Goal: Information Seeking & Learning: Learn about a topic

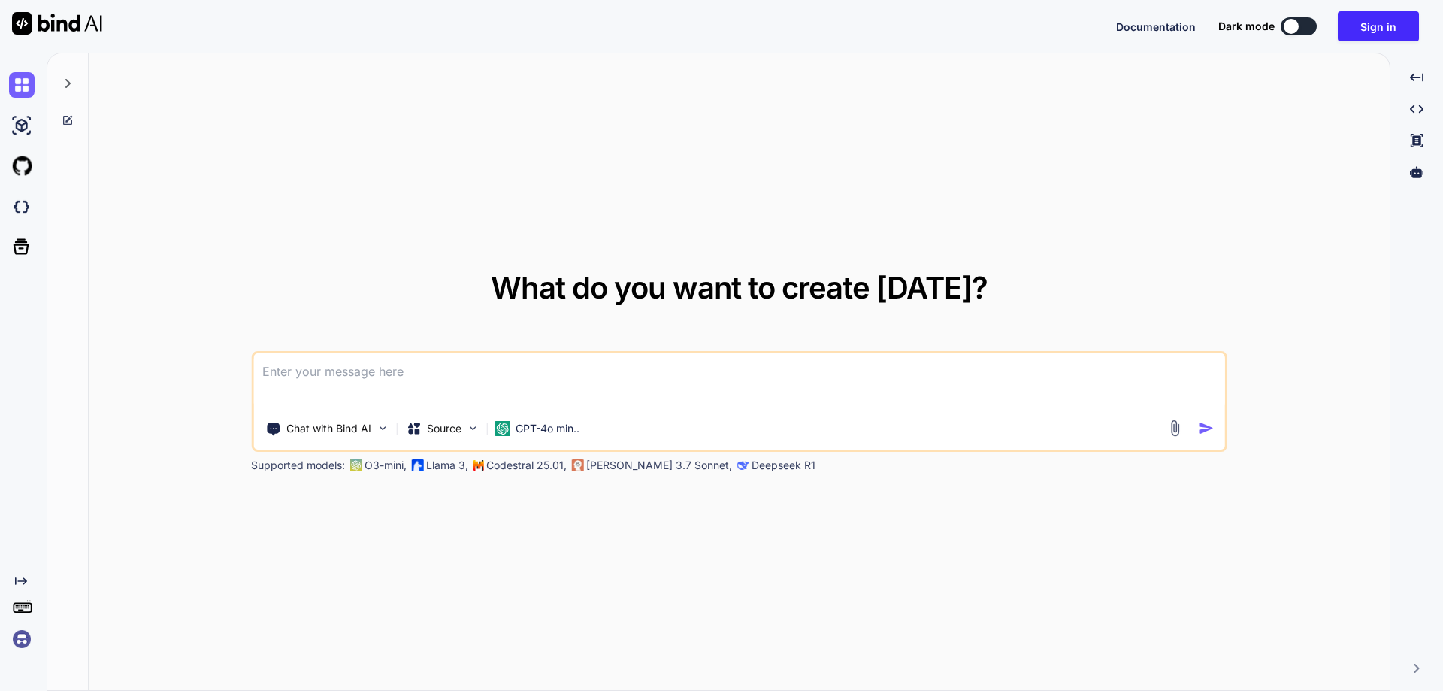
type textarea "x"
click at [16, 634] on img at bounding box center [22, 639] width 26 height 26
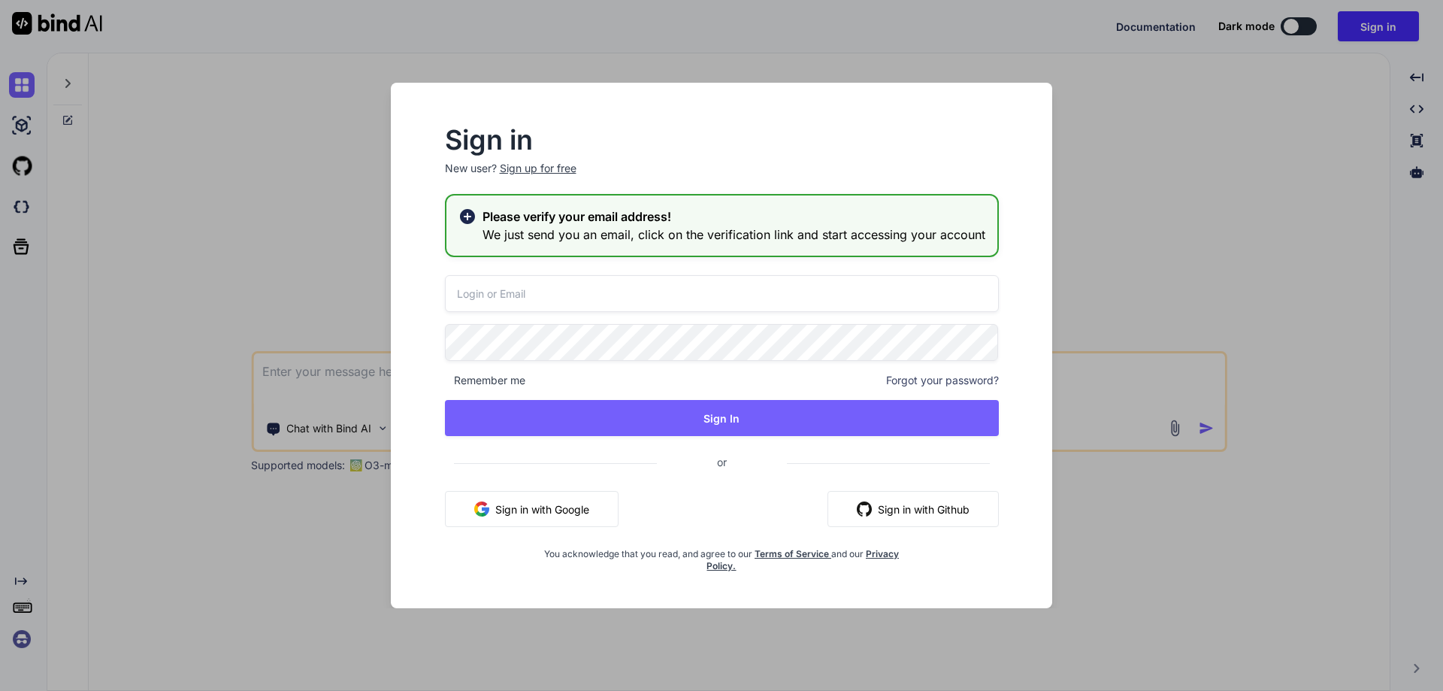
click at [521, 298] on input "email" at bounding box center [722, 293] width 554 height 37
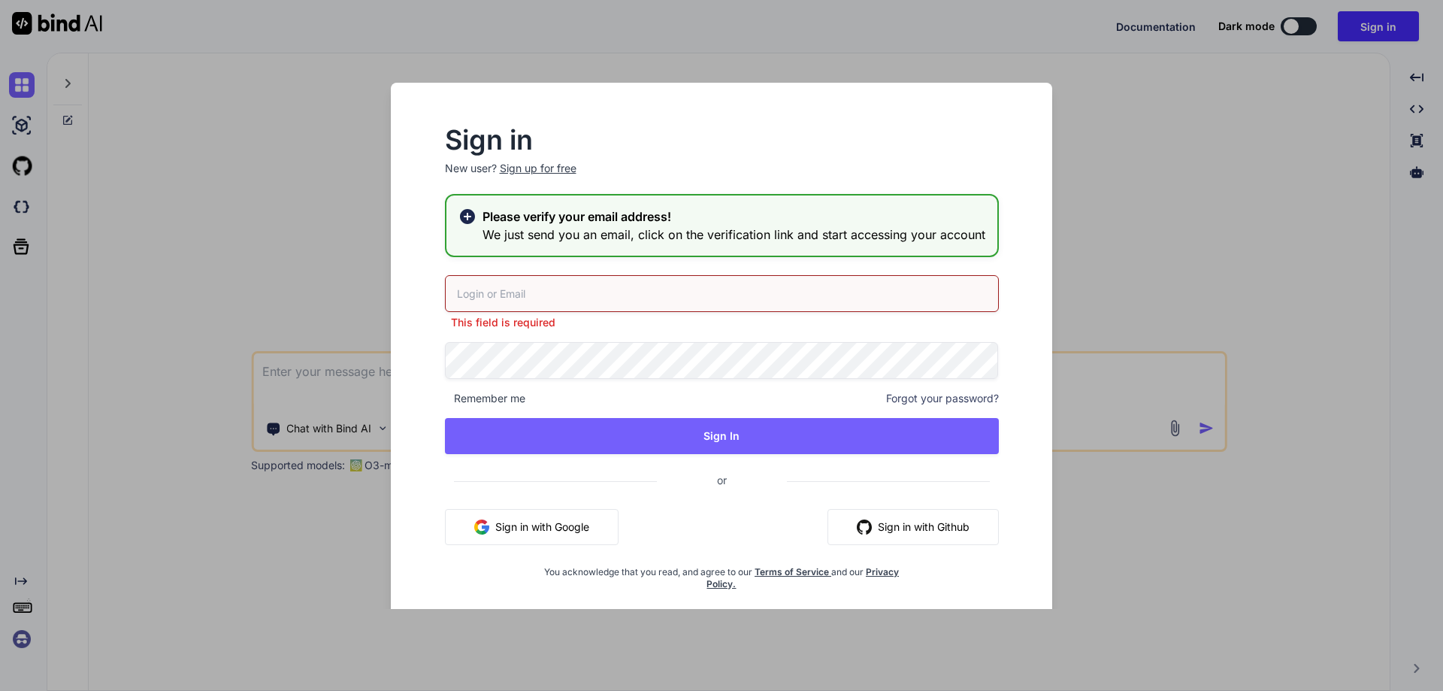
paste input "[EMAIL_ADDRESS][DOMAIN_NAME]"
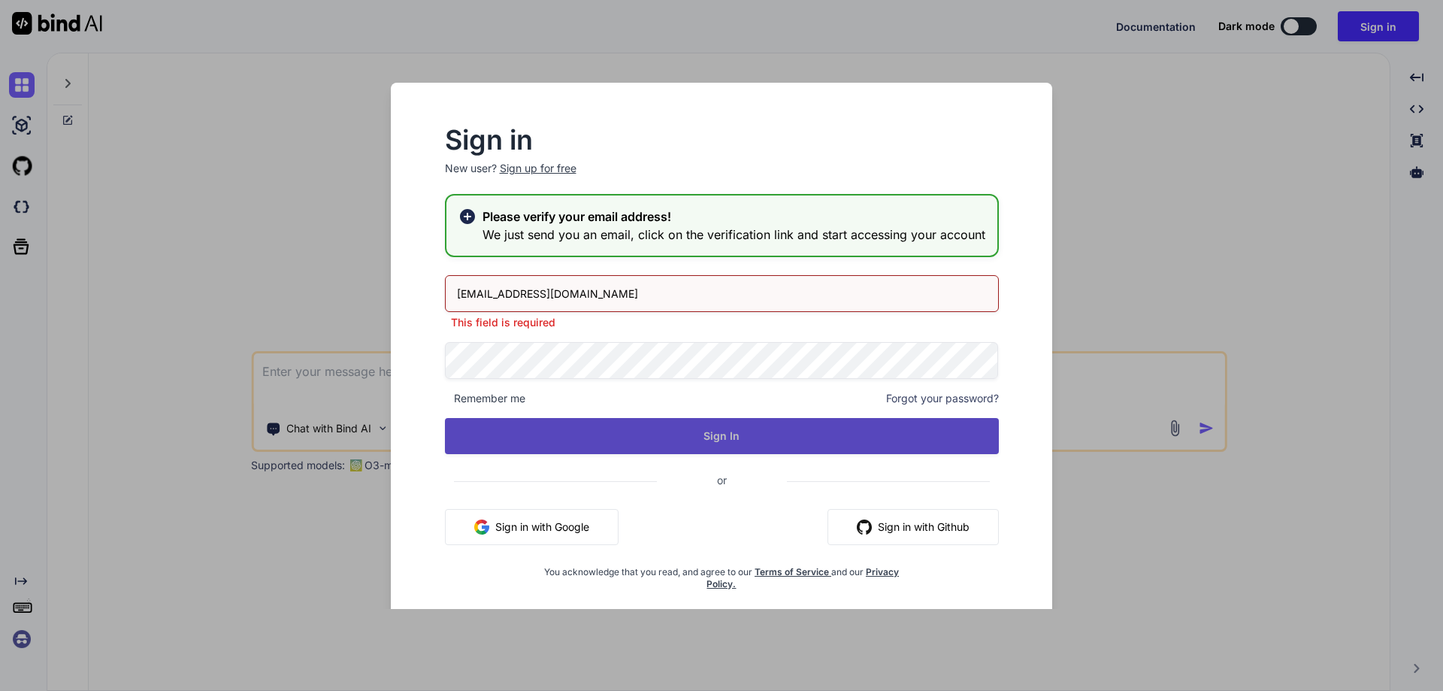
type input "[EMAIL_ADDRESS][DOMAIN_NAME]"
click at [682, 437] on div "appsumo_5@yopmail.com This field is required Remember me Forgot your password? …" at bounding box center [722, 432] width 554 height 315
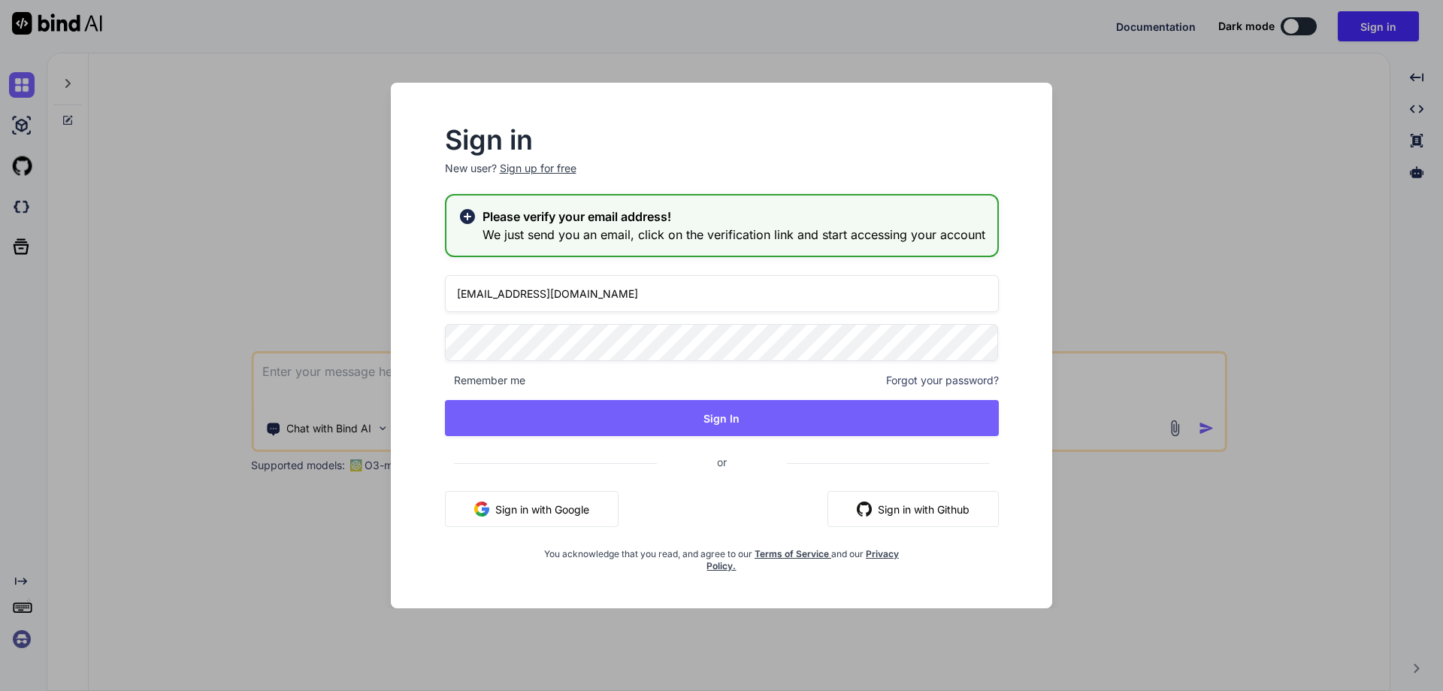
type textarea "x"
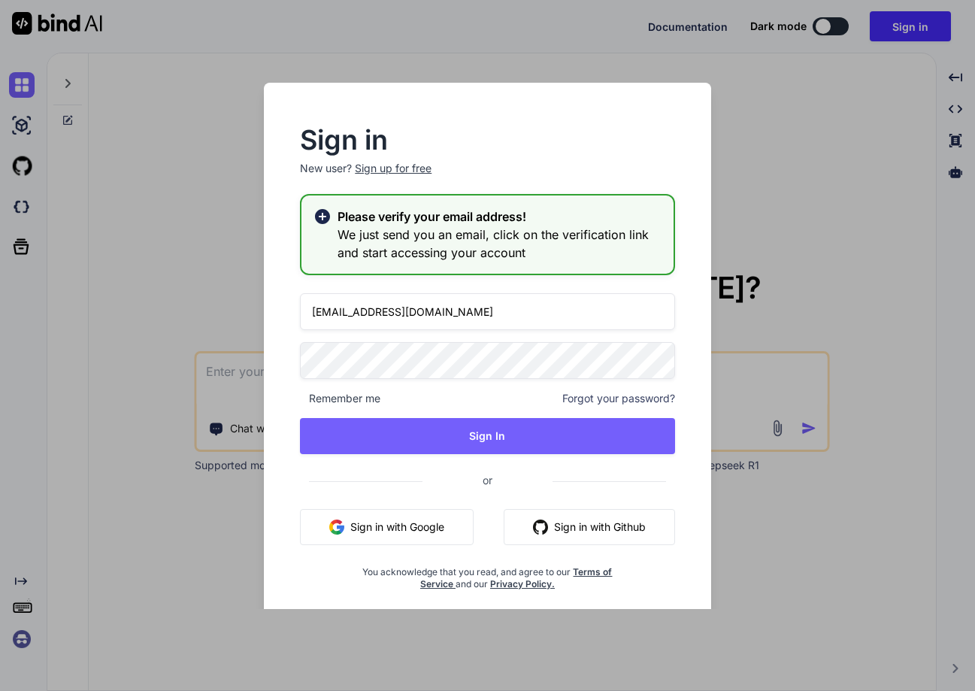
click at [470, 312] on input "[EMAIL_ADDRESS][DOMAIN_NAME]" at bounding box center [487, 311] width 374 height 37
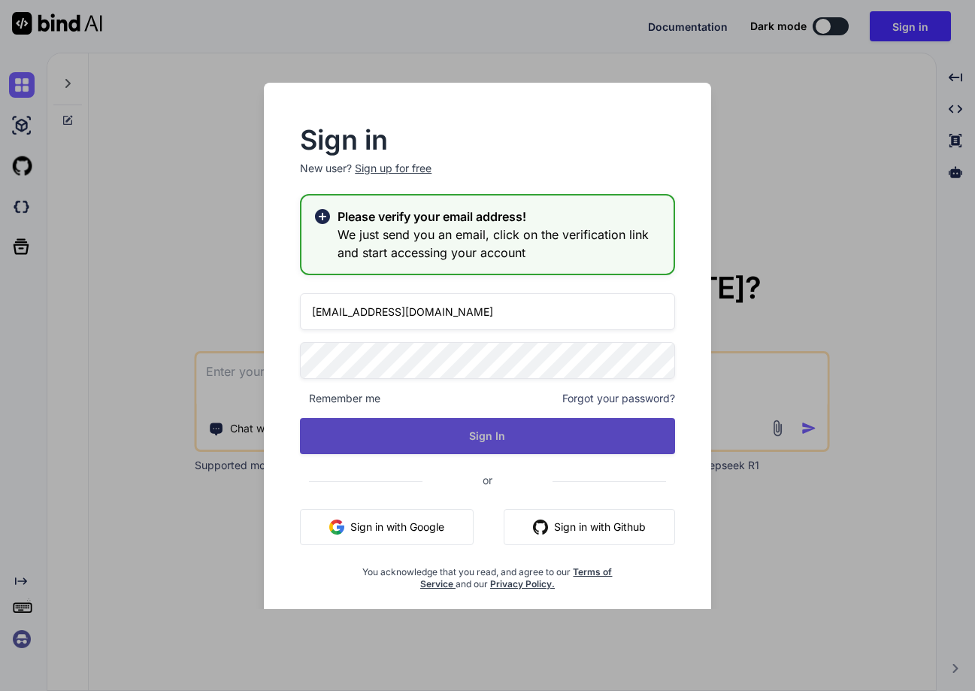
click at [489, 442] on button "Sign In" at bounding box center [487, 436] width 374 height 36
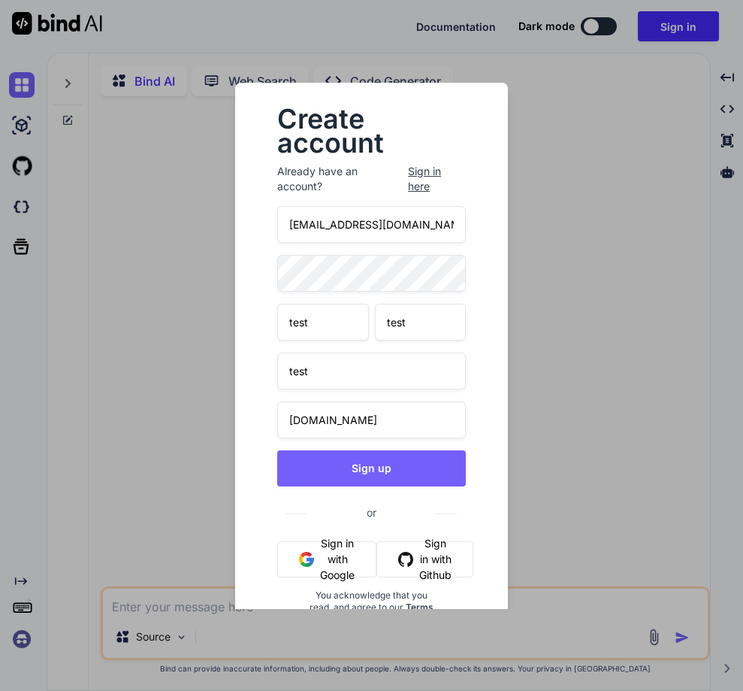
click at [106, 394] on div "Create account Already have an account? Sign in here dadenip427@lanipe.com test…" at bounding box center [371, 345] width 743 height 691
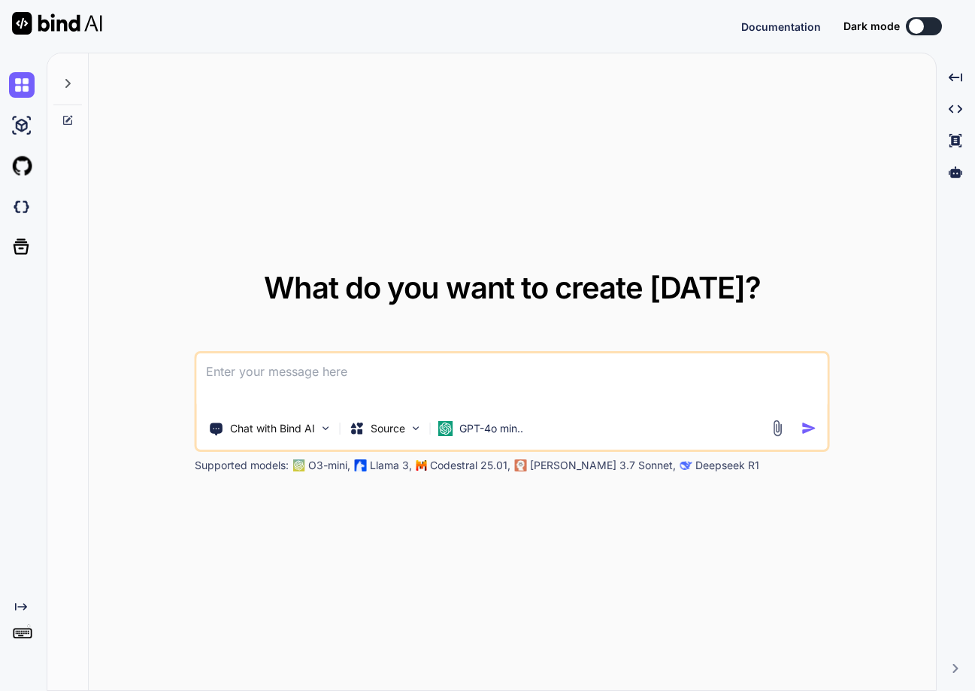
type textarea "x"
click at [19, 648] on img at bounding box center [22, 639] width 26 height 26
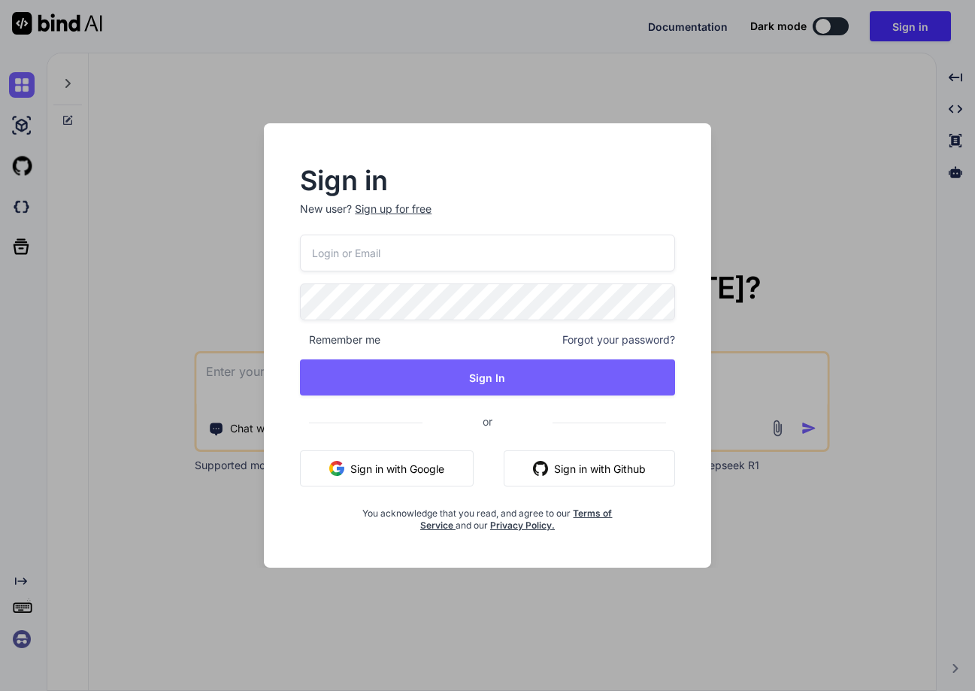
click at [335, 252] on input "email" at bounding box center [487, 253] width 374 height 37
paste input "[EMAIL_ADDRESS][DOMAIN_NAME]"
type input "[EMAIL_ADDRESS][DOMAIN_NAME]"
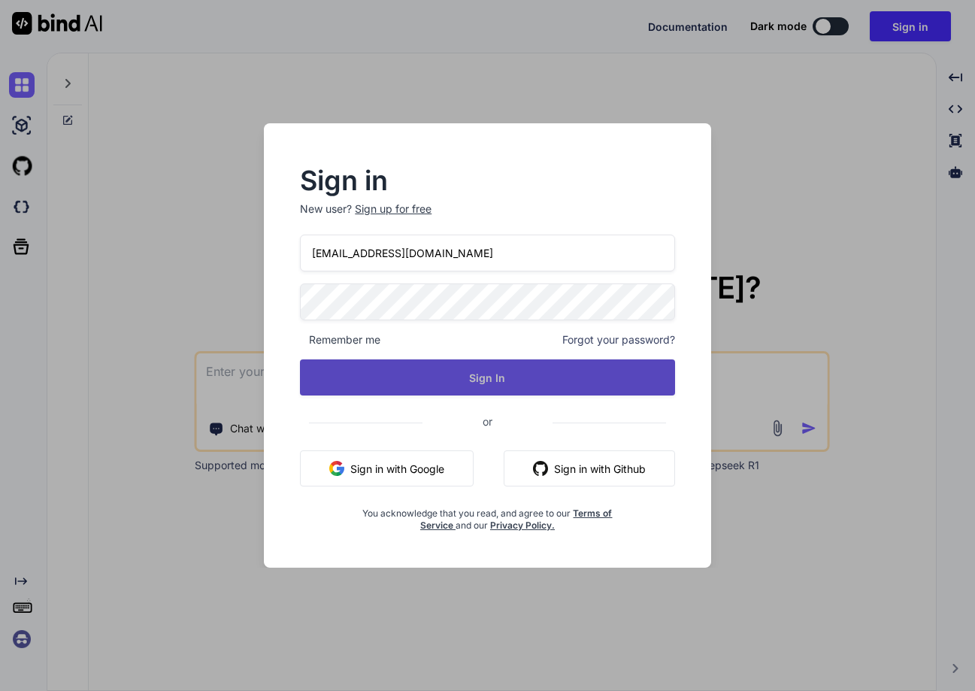
click at [500, 376] on button "Sign In" at bounding box center [487, 377] width 374 height 36
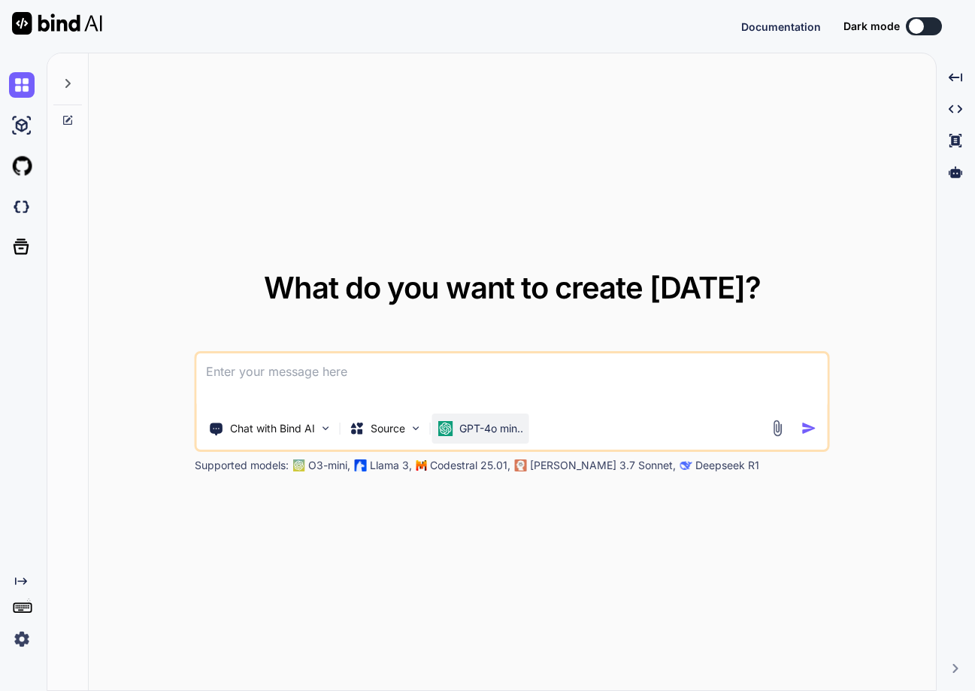
click at [464, 431] on p "GPT-4o min.." at bounding box center [491, 428] width 64 height 15
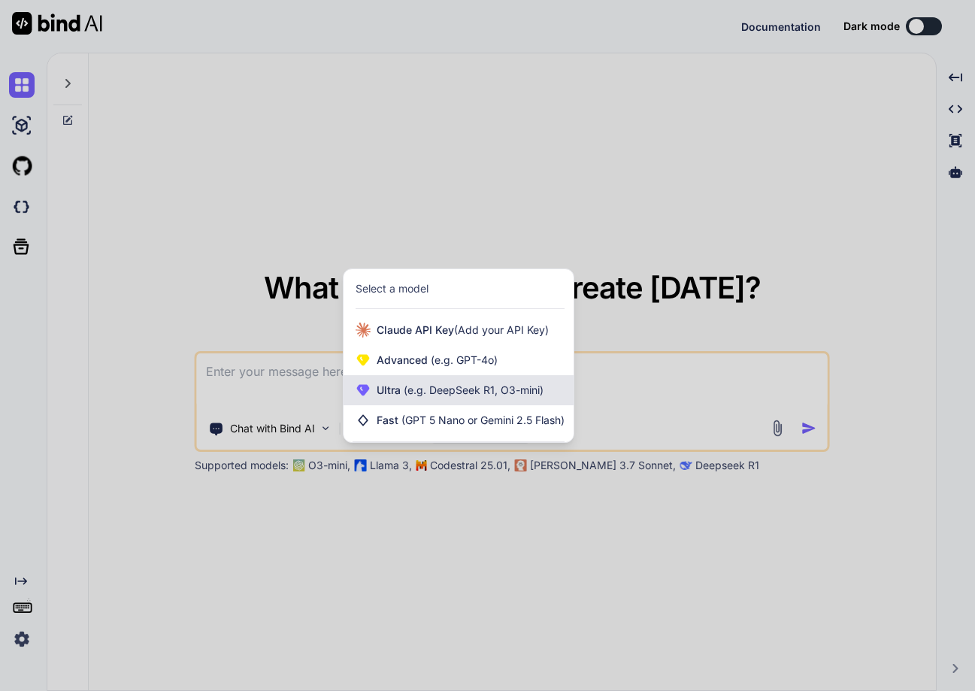
click at [456, 386] on span "(e.g. DeepSeek R1, O3-mini)" at bounding box center [472, 389] width 143 height 13
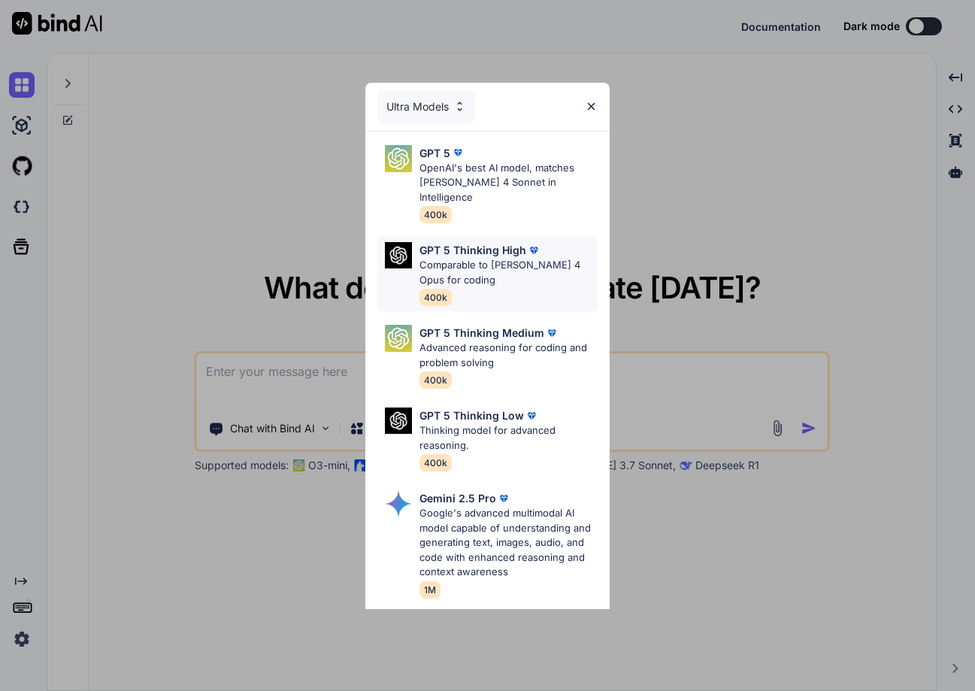
scroll to position [226, 0]
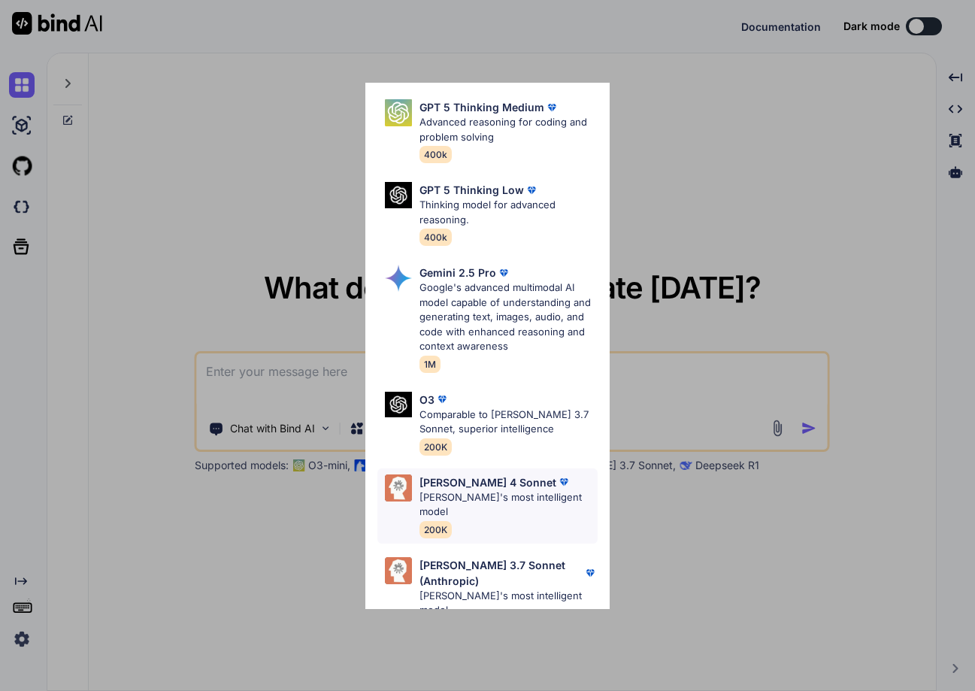
drag, startPoint x: 474, startPoint y: 482, endPoint x: 471, endPoint y: 489, distance: 7.7
click at [471, 490] on p "[PERSON_NAME]'s most intelligent model" at bounding box center [507, 504] width 177 height 29
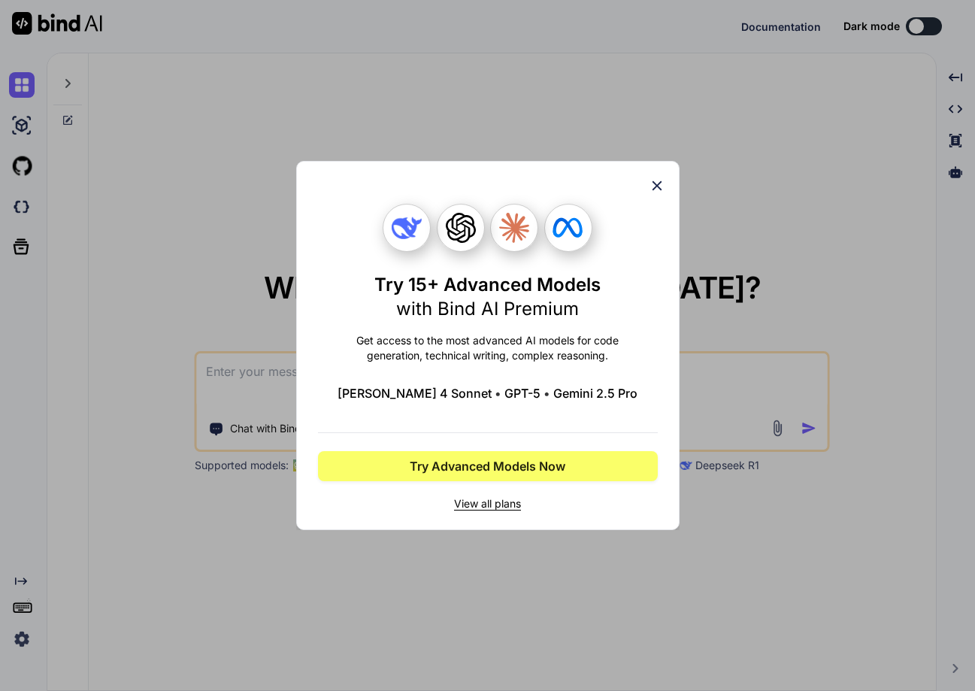
scroll to position [0, 0]
click at [655, 186] on icon at bounding box center [657, 185] width 17 height 17
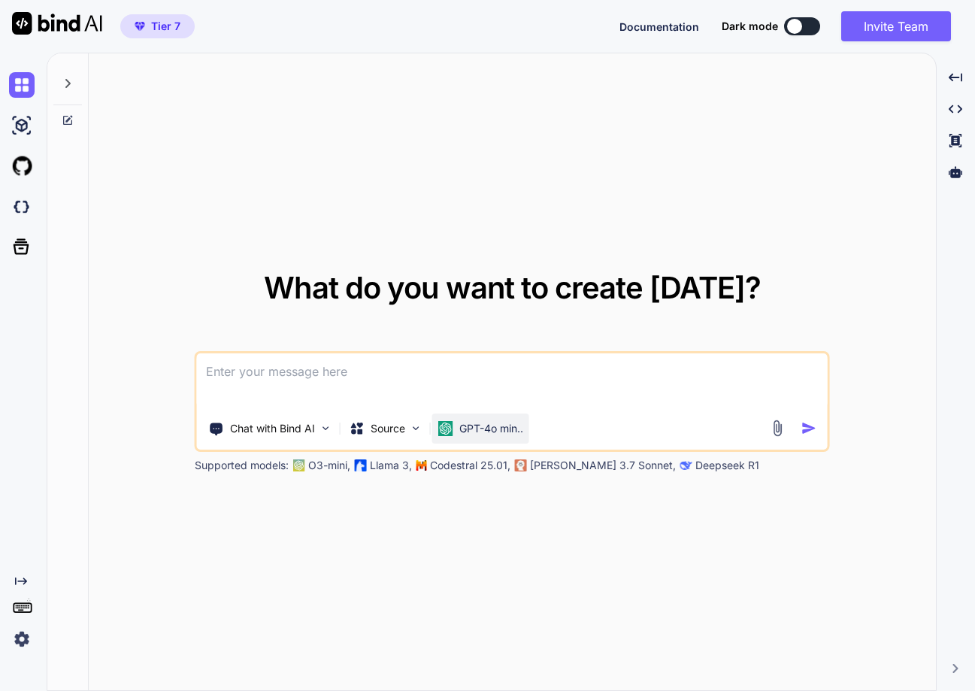
click at [464, 424] on p "GPT-4o min.." at bounding box center [491, 428] width 64 height 15
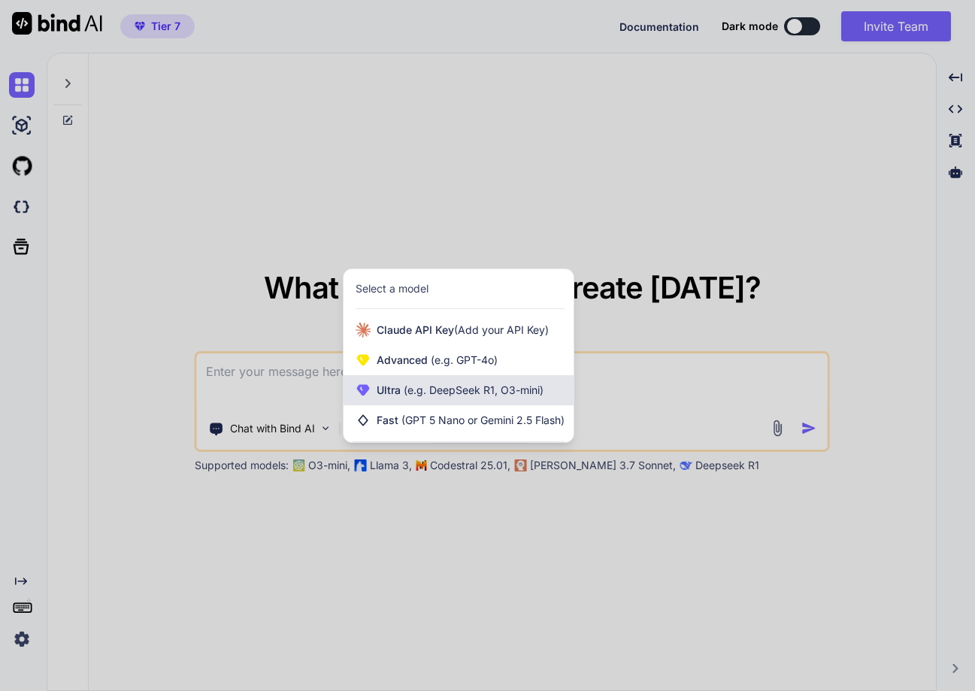
click at [459, 387] on span "(e.g. DeepSeek R1, O3-mini)" at bounding box center [472, 389] width 143 height 13
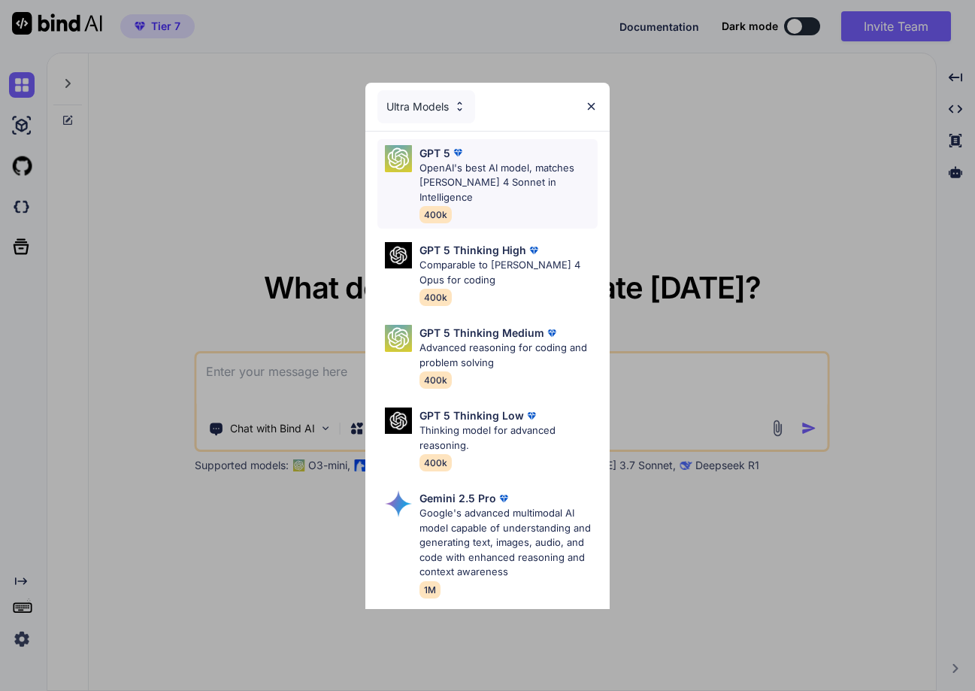
click at [458, 180] on p "OpenAI's best AI model, matches [PERSON_NAME] 4 Sonnet in Intelligence" at bounding box center [507, 183] width 177 height 44
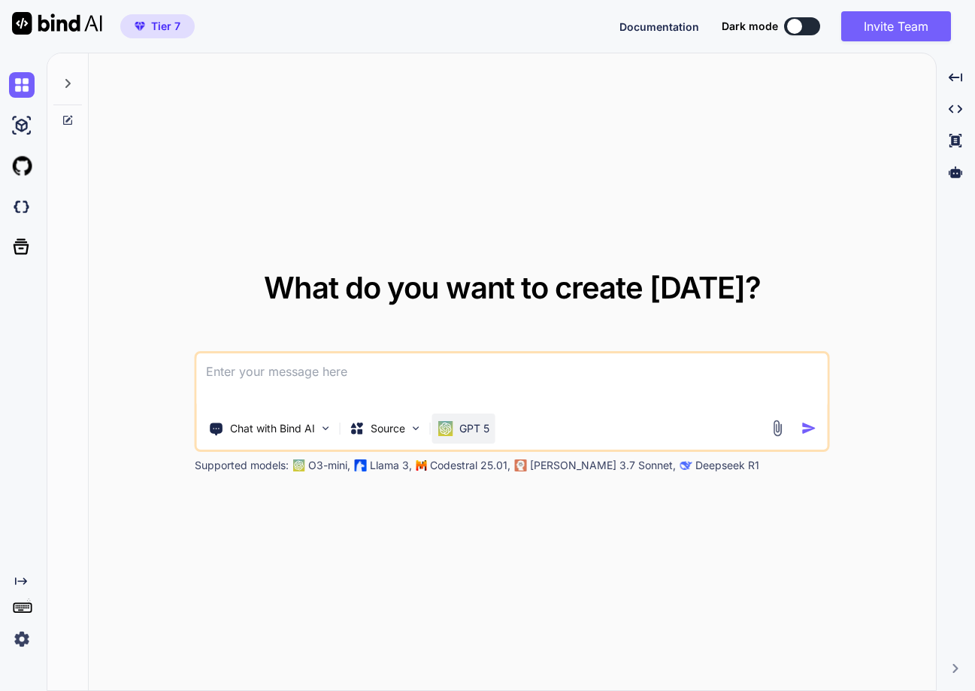
click at [461, 418] on div "GPT 5" at bounding box center [463, 428] width 63 height 30
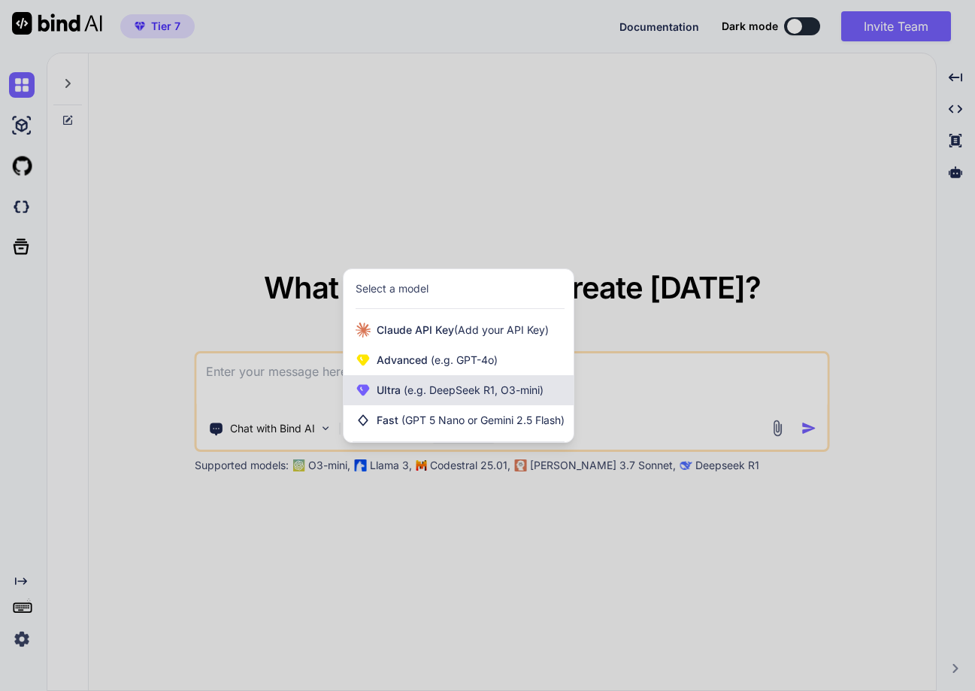
click at [514, 393] on span "(e.g. DeepSeek R1, O3-mini)" at bounding box center [472, 389] width 143 height 13
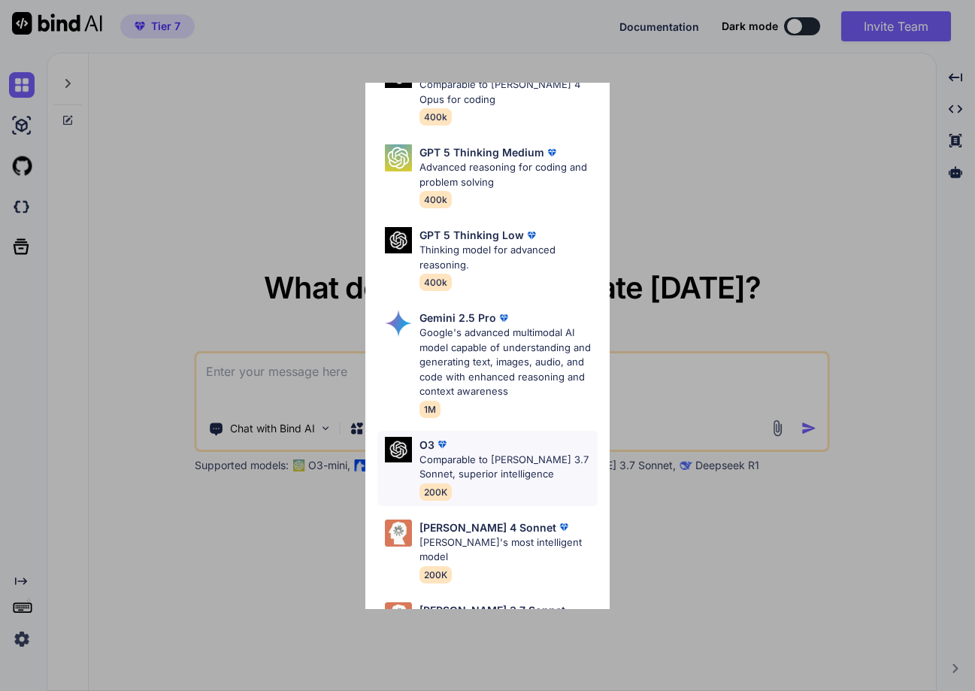
scroll to position [226, 0]
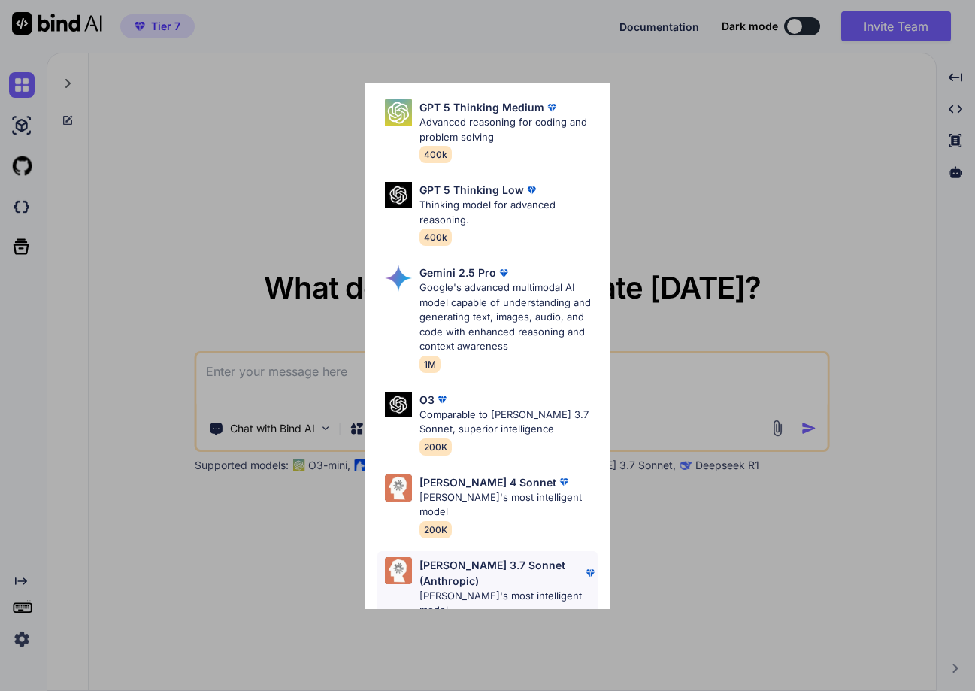
click at [434, 557] on p "[PERSON_NAME] 3.7 Sonnet (Anthropic)" at bounding box center [500, 573] width 162 height 32
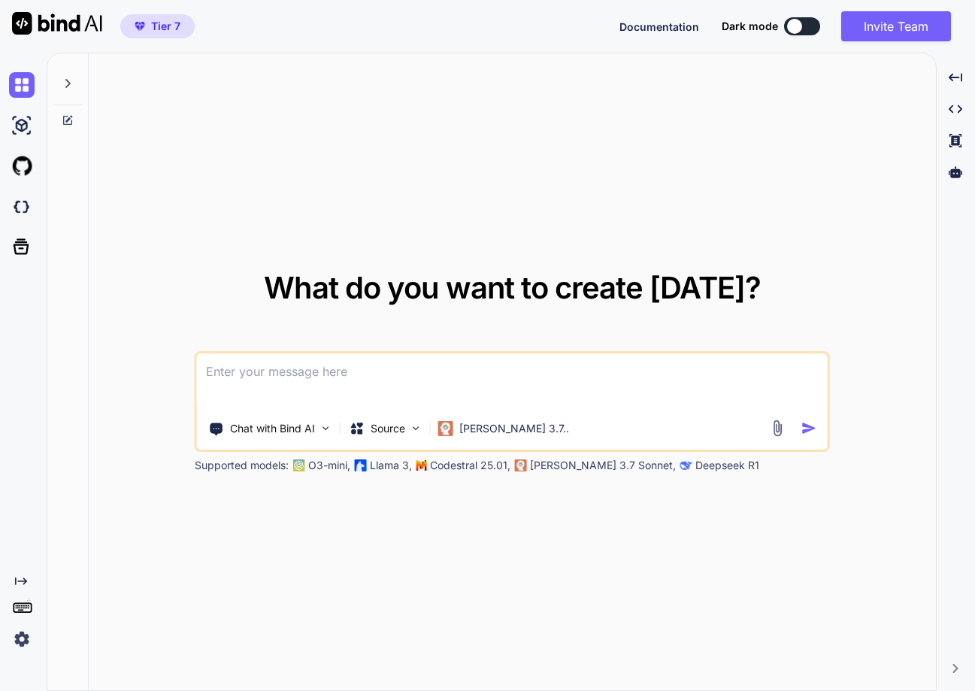
click at [304, 378] on textarea at bounding box center [512, 381] width 631 height 56
type textarea "Hello"
click at [806, 431] on img "button" at bounding box center [809, 428] width 16 height 16
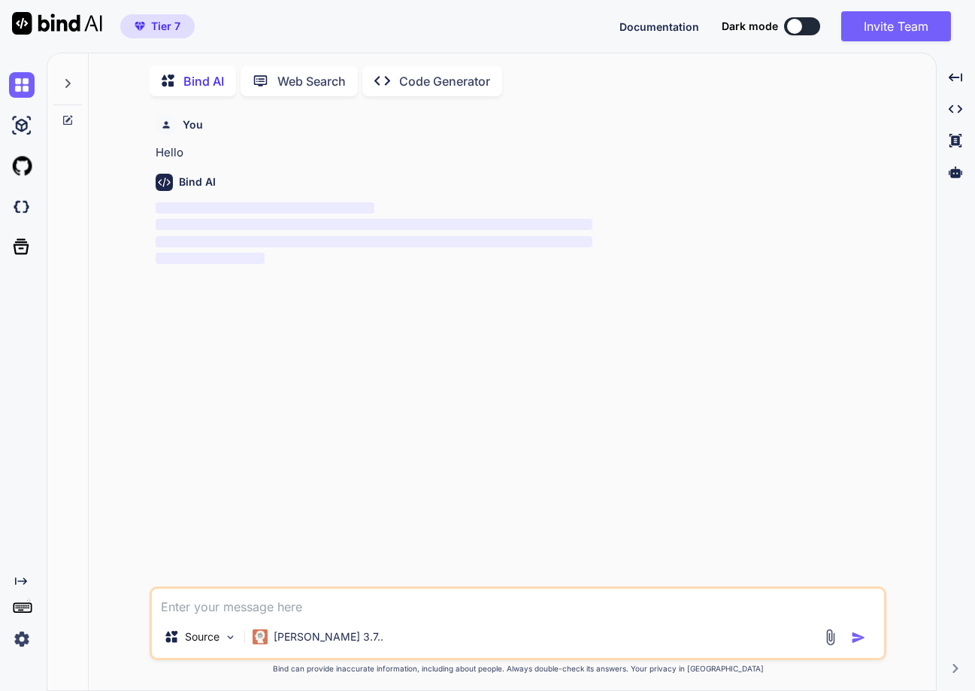
scroll to position [6, 0]
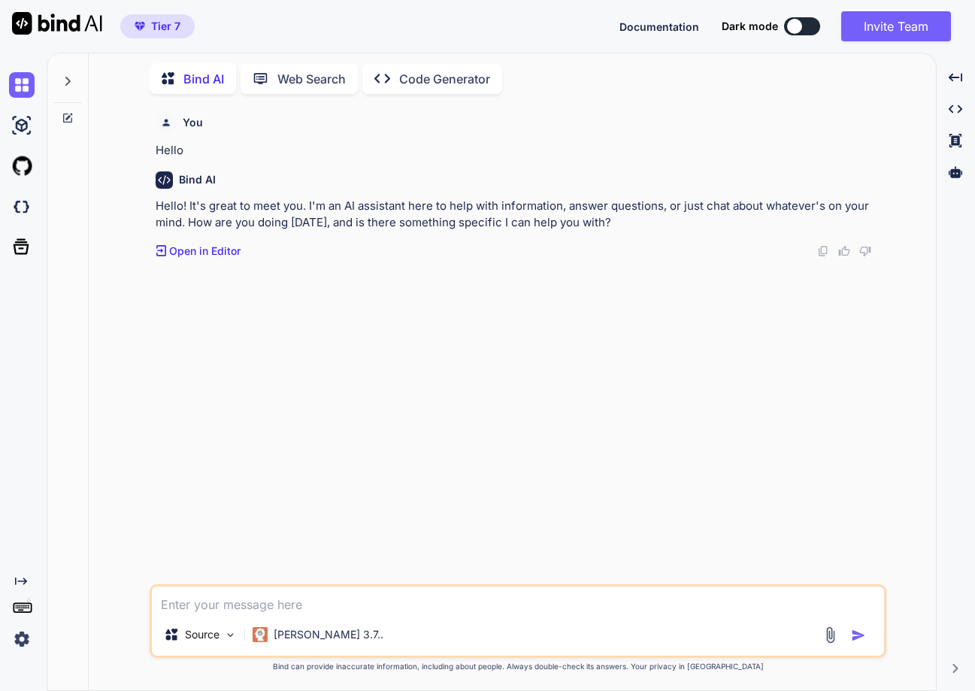
click at [263, 604] on textarea at bounding box center [518, 599] width 732 height 27
type textarea "Hello"
type textarea "what is python ?"
click at [855, 633] on img "button" at bounding box center [858, 635] width 15 height 15
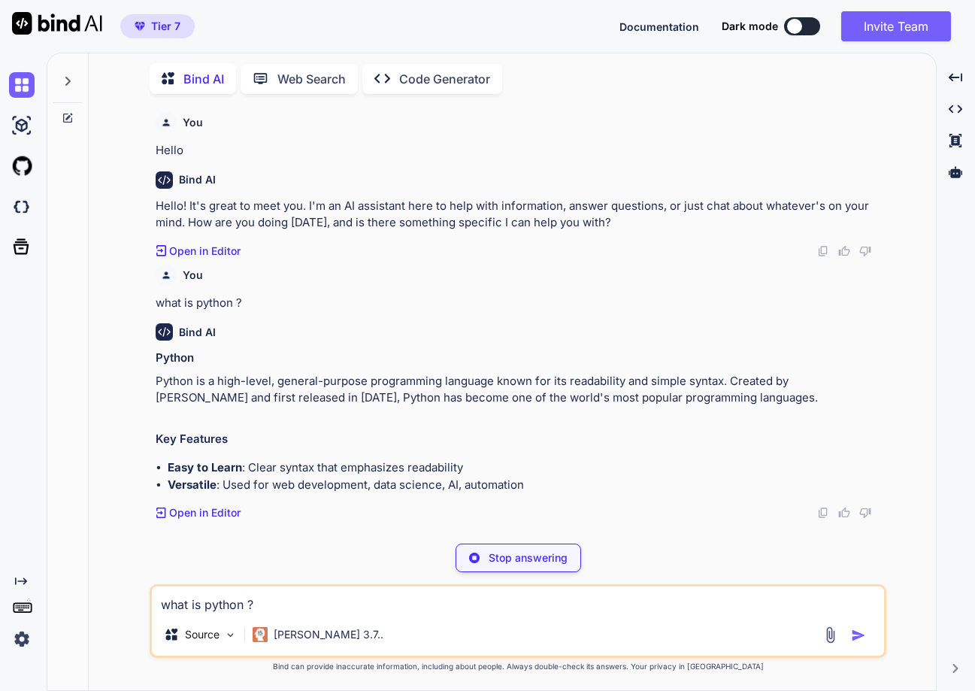
click at [22, 643] on img at bounding box center [22, 639] width 26 height 26
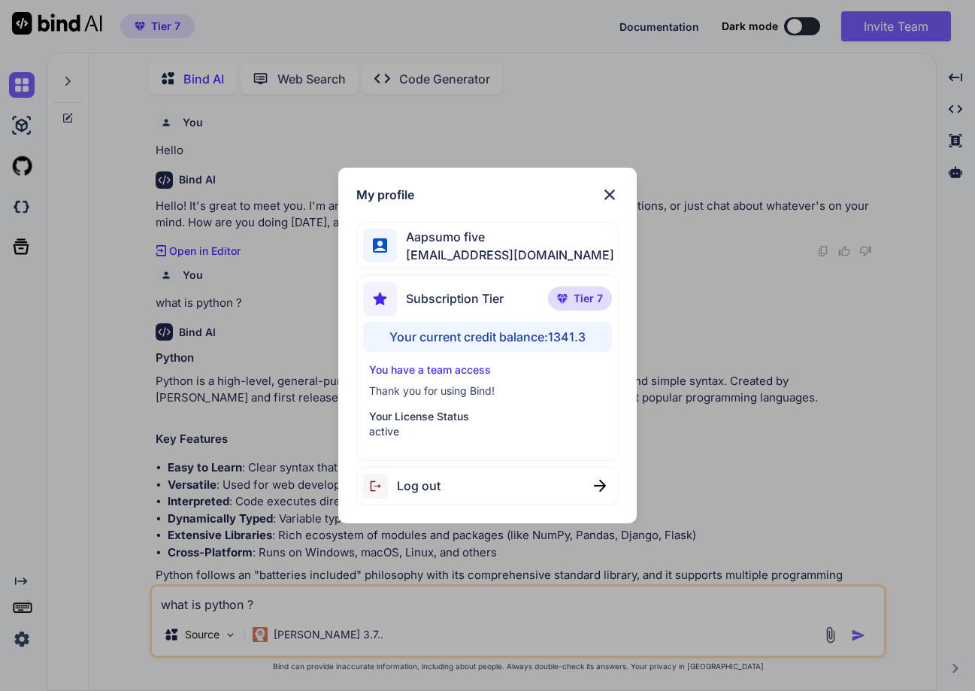
click at [609, 184] on div "My profile Aapsumo five appsumo_5@yopmail.com Subscription Tier Tier 7 Your cur…" at bounding box center [487, 346] width 298 height 356
click at [608, 192] on img at bounding box center [610, 195] width 18 height 18
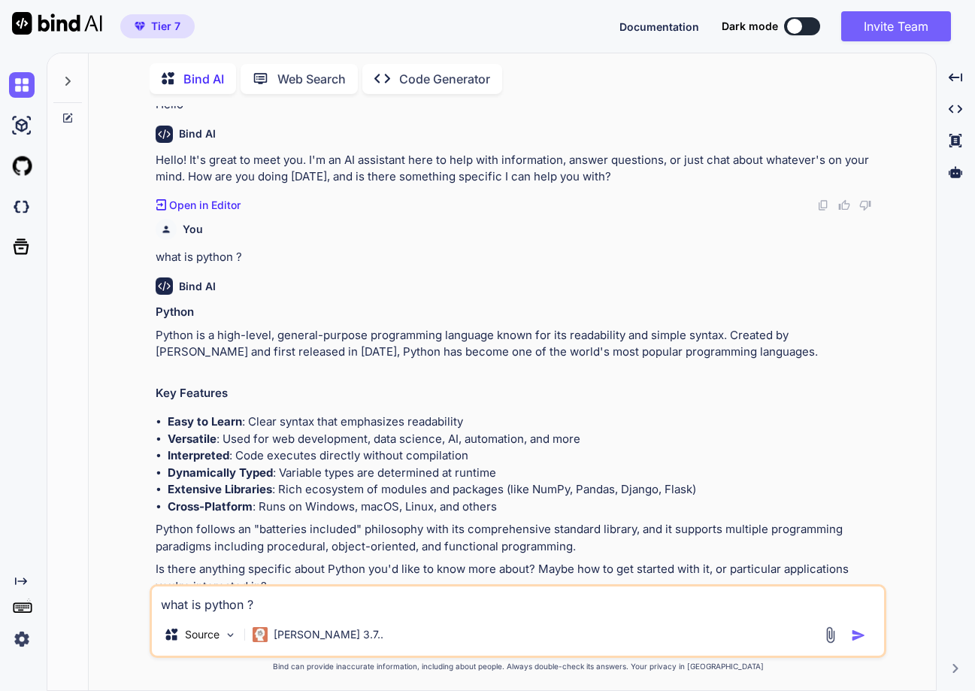
scroll to position [83, 0]
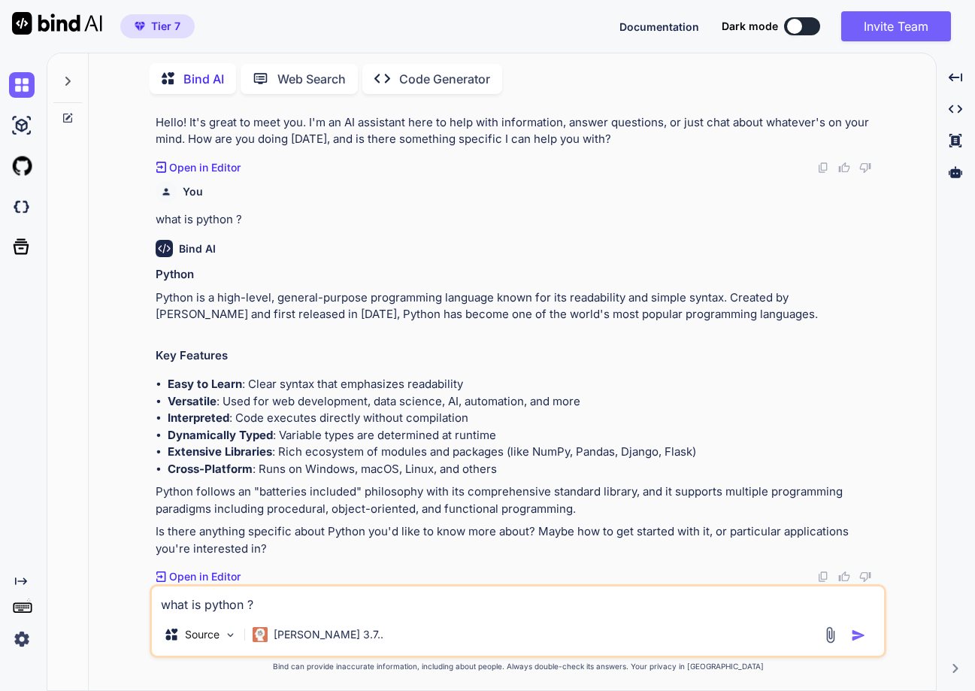
click at [294, 616] on div "what is python ? Source Claude 3.7.." at bounding box center [518, 621] width 737 height 74
click at [295, 633] on p "[PERSON_NAME] 3.7.." at bounding box center [329, 634] width 110 height 15
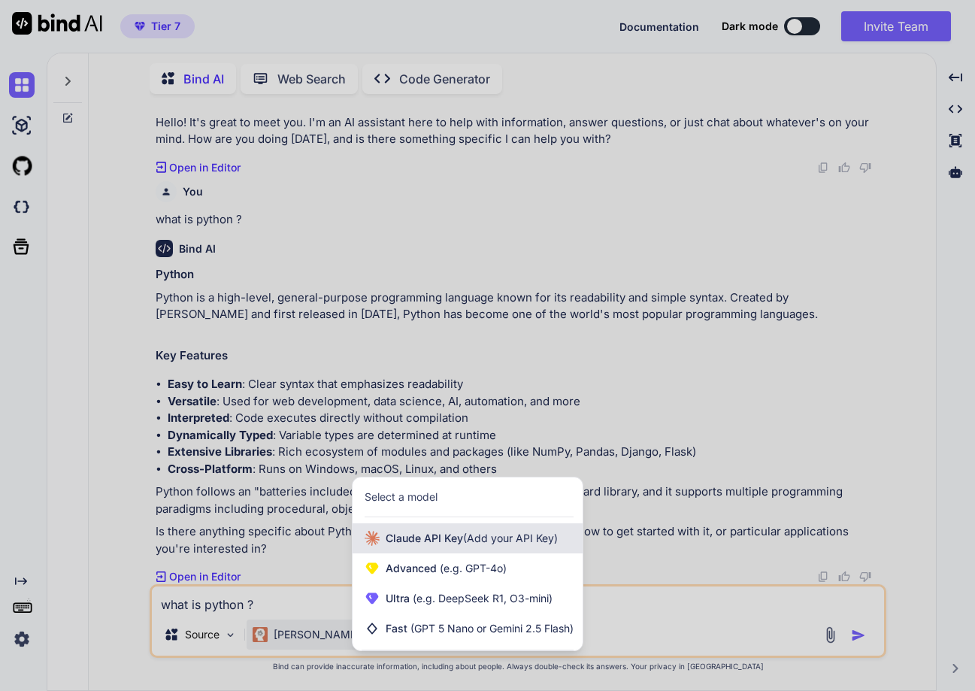
click at [420, 528] on div "Claude API Key (Add your API Key)" at bounding box center [468, 538] width 230 height 30
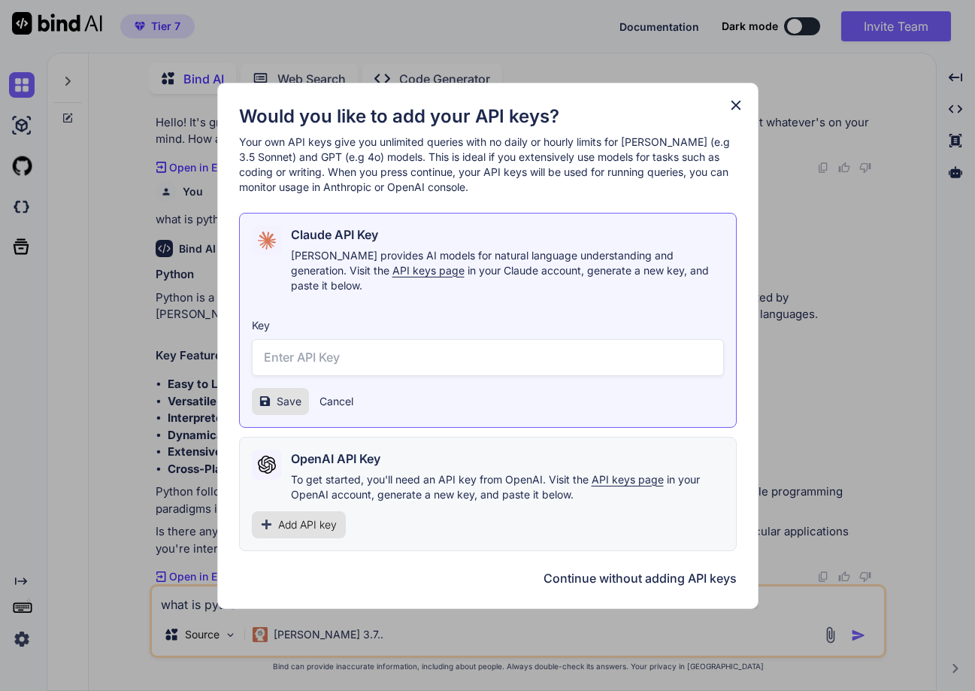
click at [739, 103] on div "Would you like to add your API keys? Your own API keys give you unlimited queri…" at bounding box center [487, 346] width 541 height 526
click at [734, 110] on icon at bounding box center [736, 105] width 10 height 10
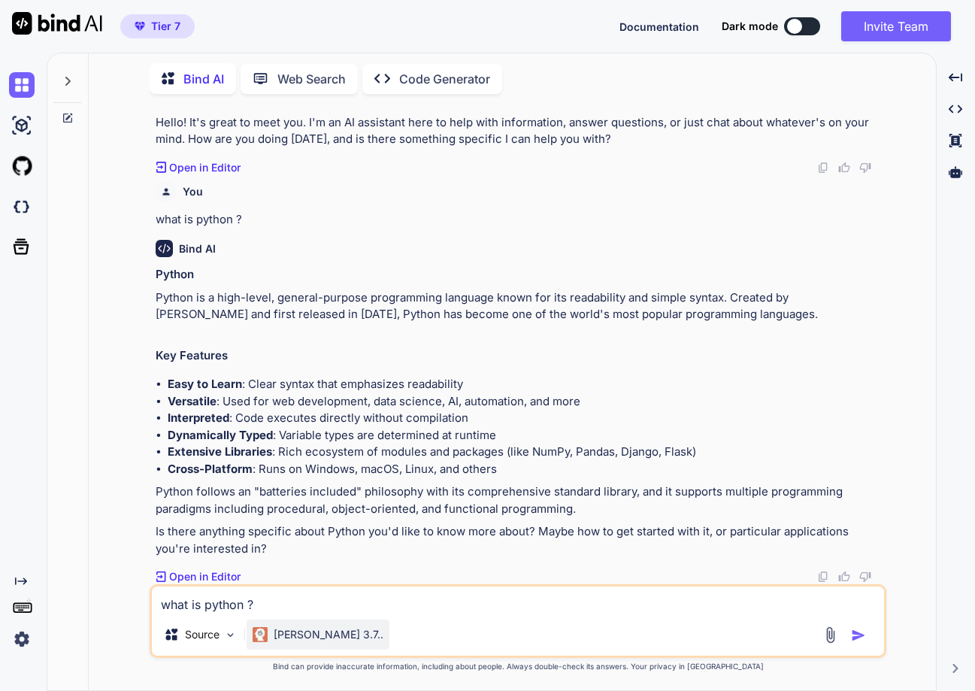
click at [270, 638] on div "[PERSON_NAME] 3.7.." at bounding box center [318, 634] width 131 height 15
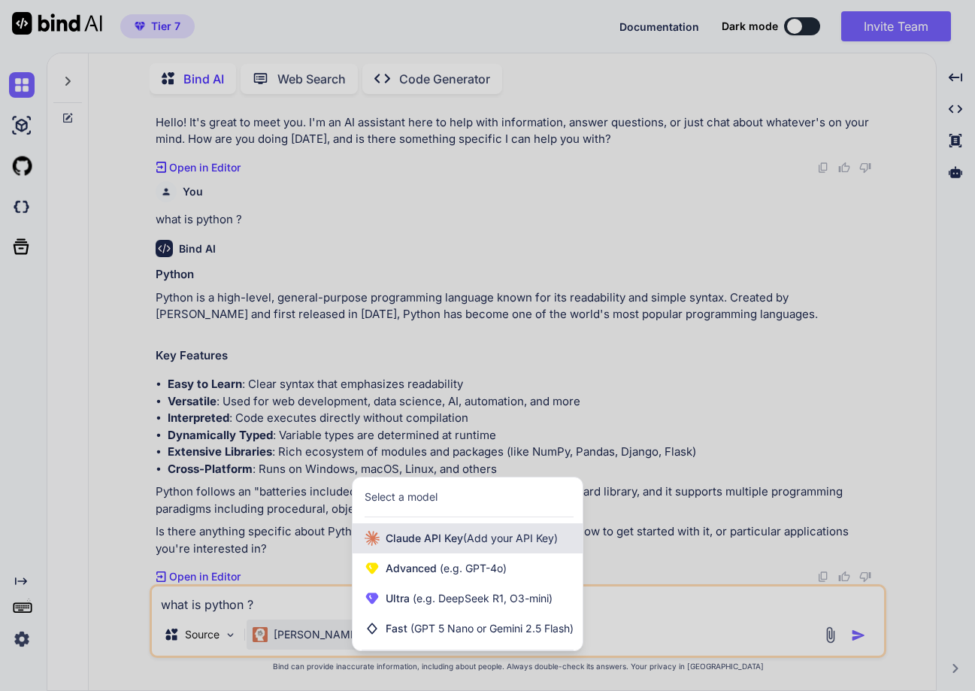
click at [441, 536] on span "Claude API Key (Add your API Key)" at bounding box center [472, 538] width 172 height 15
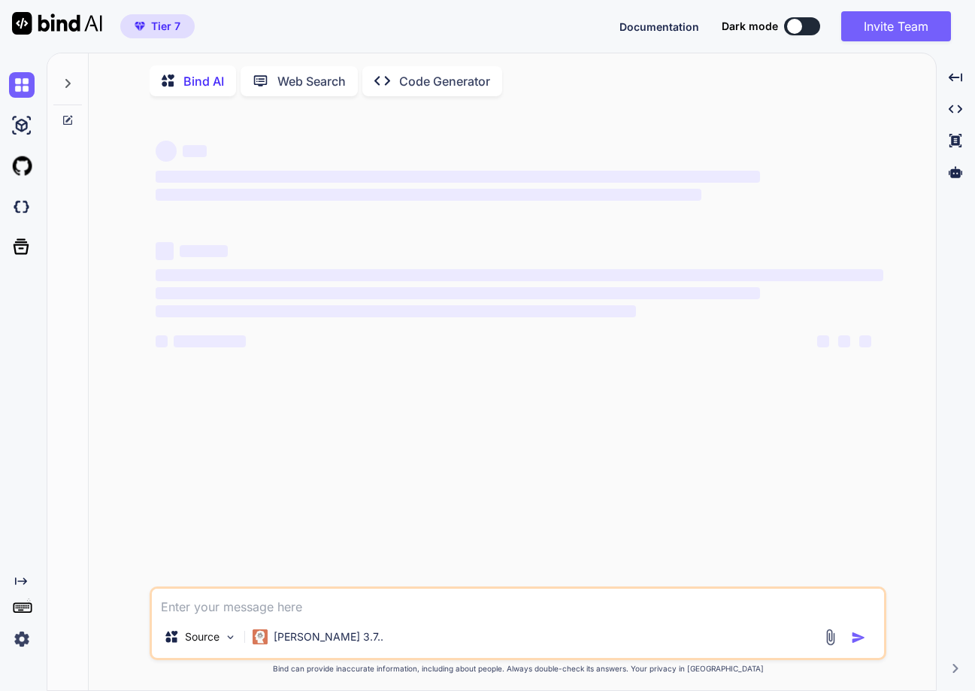
type textarea "x"
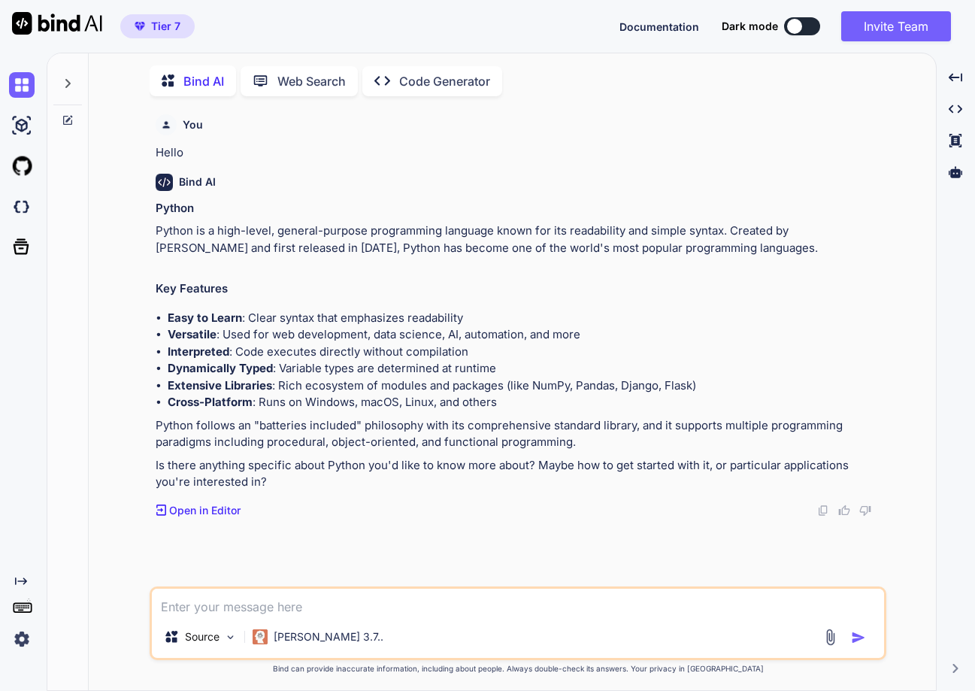
scroll to position [6, 0]
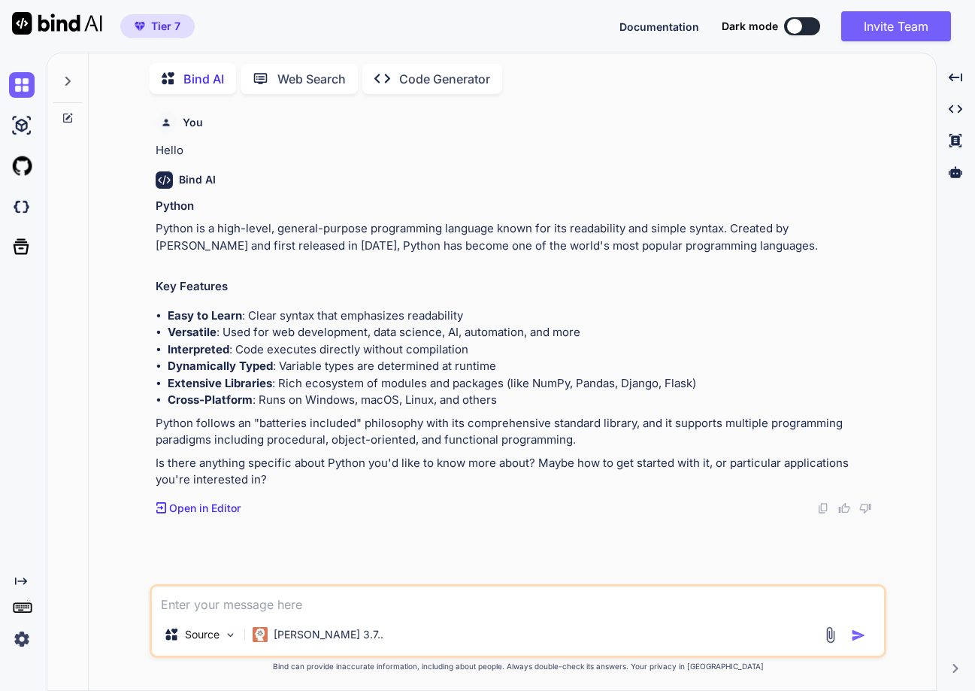
click at [209, 607] on textarea at bounding box center [518, 599] width 732 height 27
type textarea "W"
type textarea "x"
type textarea "Wh"
type textarea "x"
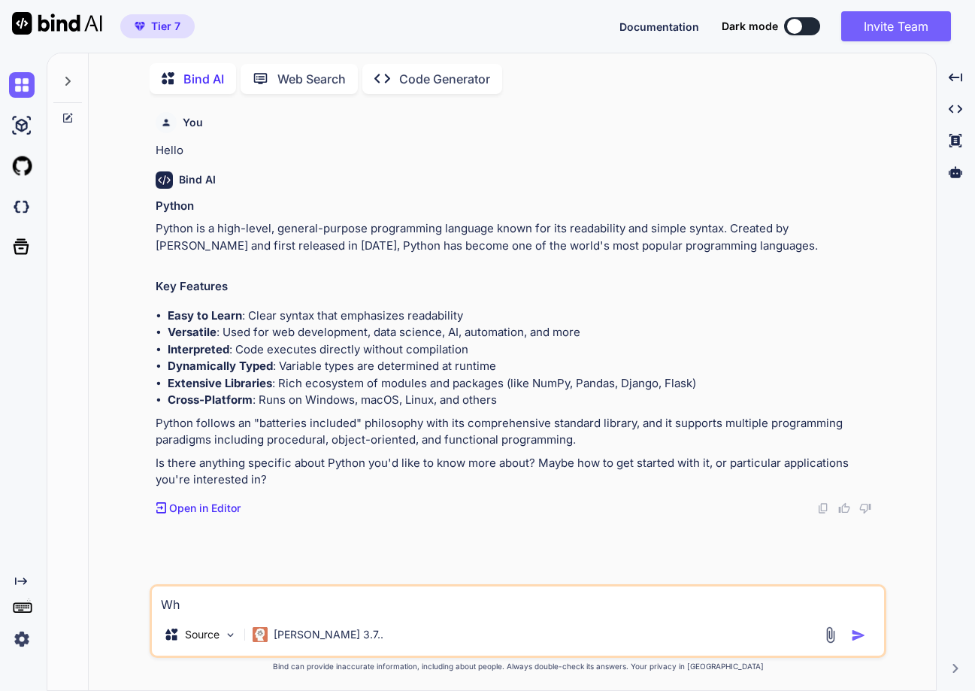
type textarea "Wha"
type textarea "x"
type textarea "What"
type textarea "x"
type textarea "What"
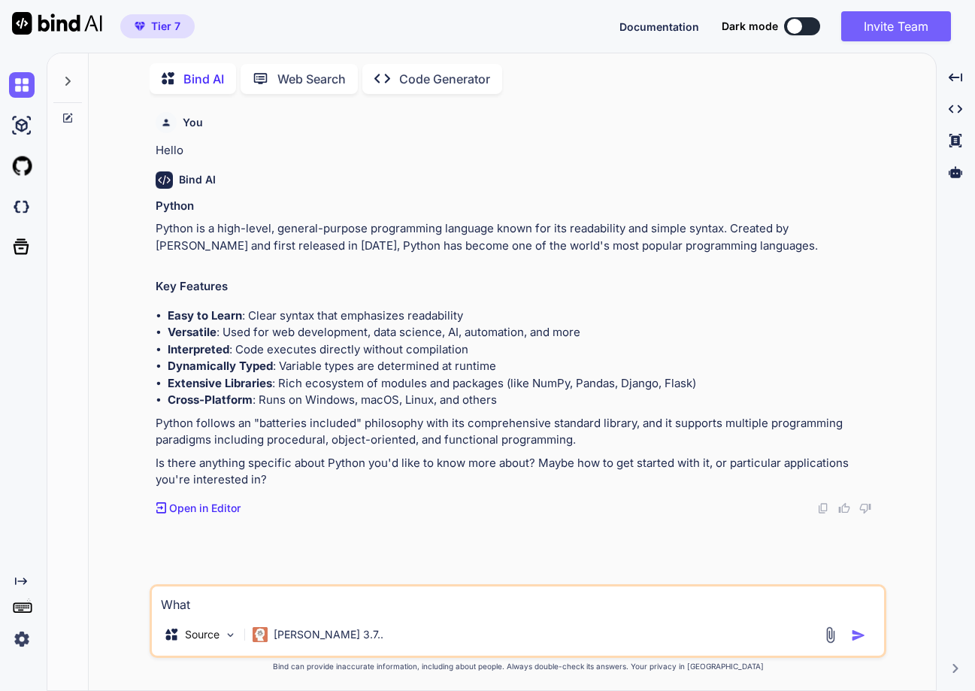
type textarea "x"
type textarea "What i"
type textarea "x"
type textarea "What is"
type textarea "x"
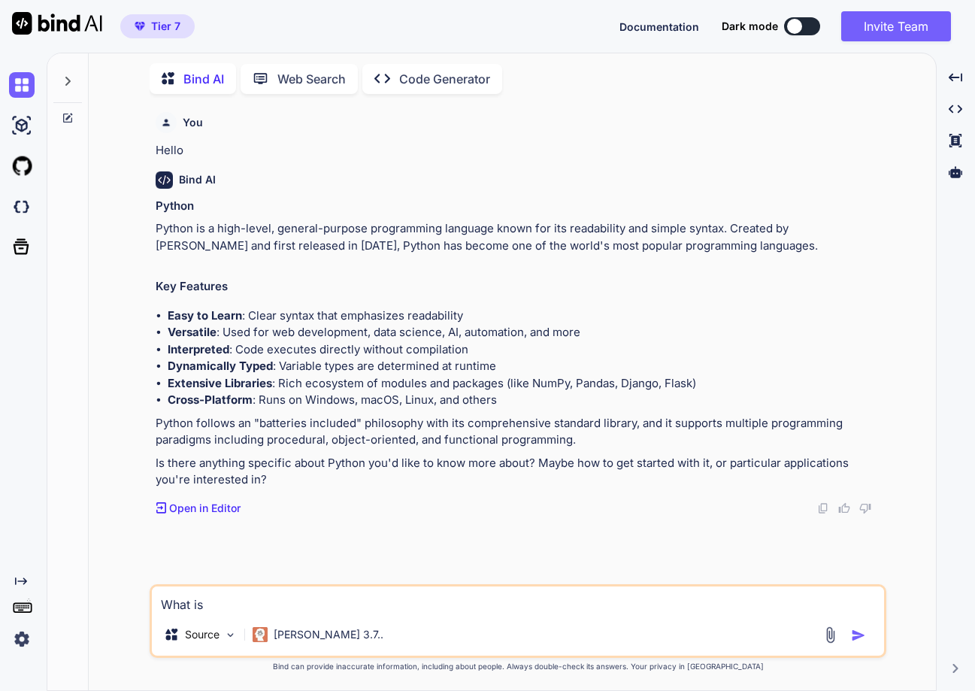
type textarea "What is"
type textarea "x"
type textarea "What is t"
type textarea "x"
type textarea "What is th"
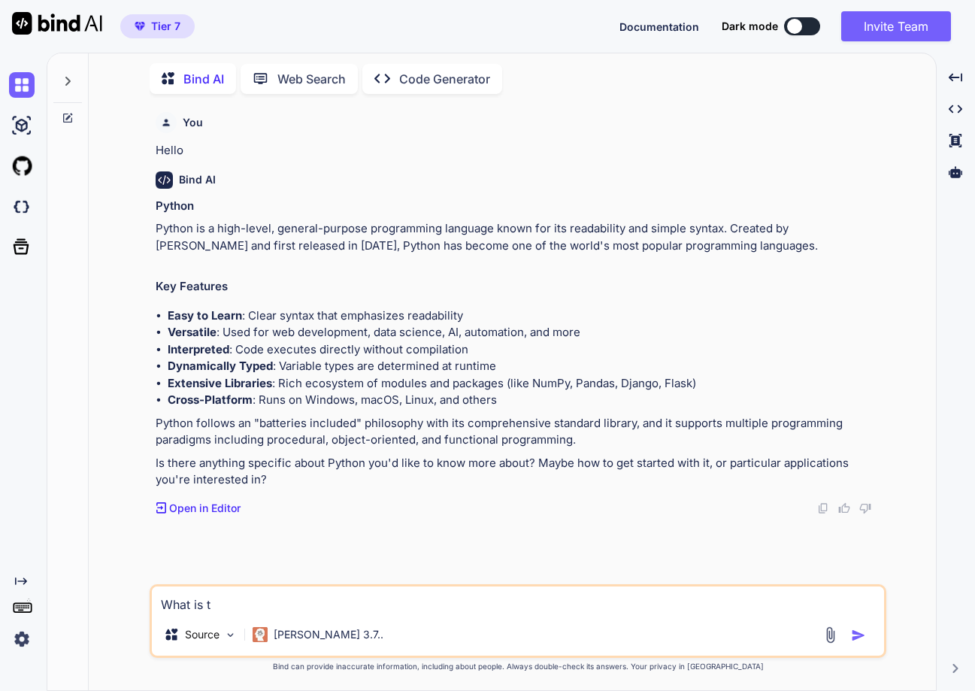
type textarea "x"
type textarea "What is the"
type textarea "x"
type textarea "What is the"
type textarea "x"
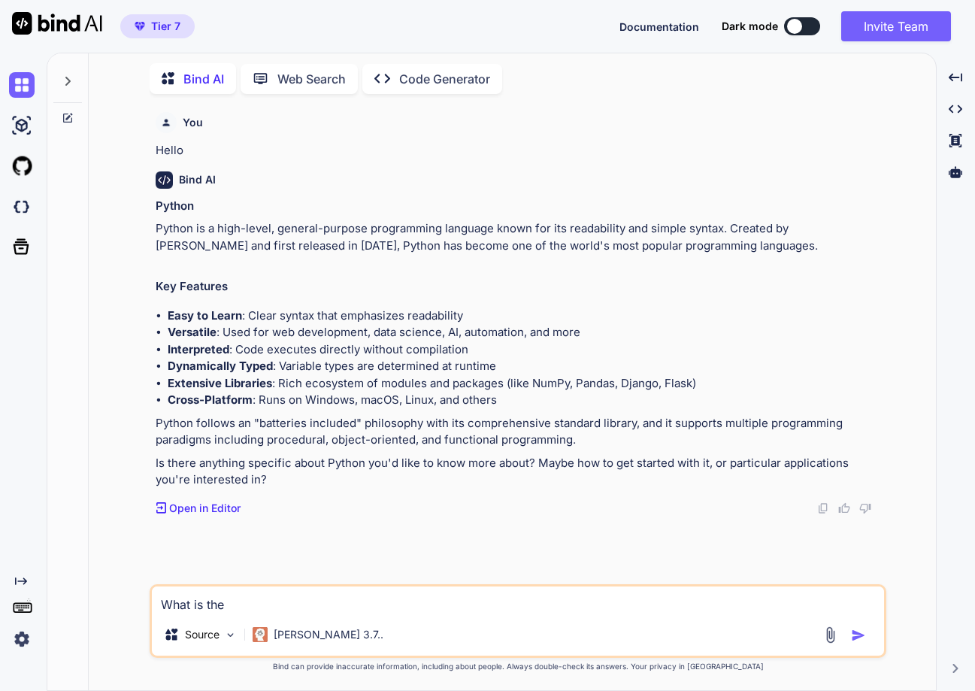
type textarea "What is the c"
type textarea "x"
type textarea "What is the cl"
type textarea "x"
type textarea "What is the cla"
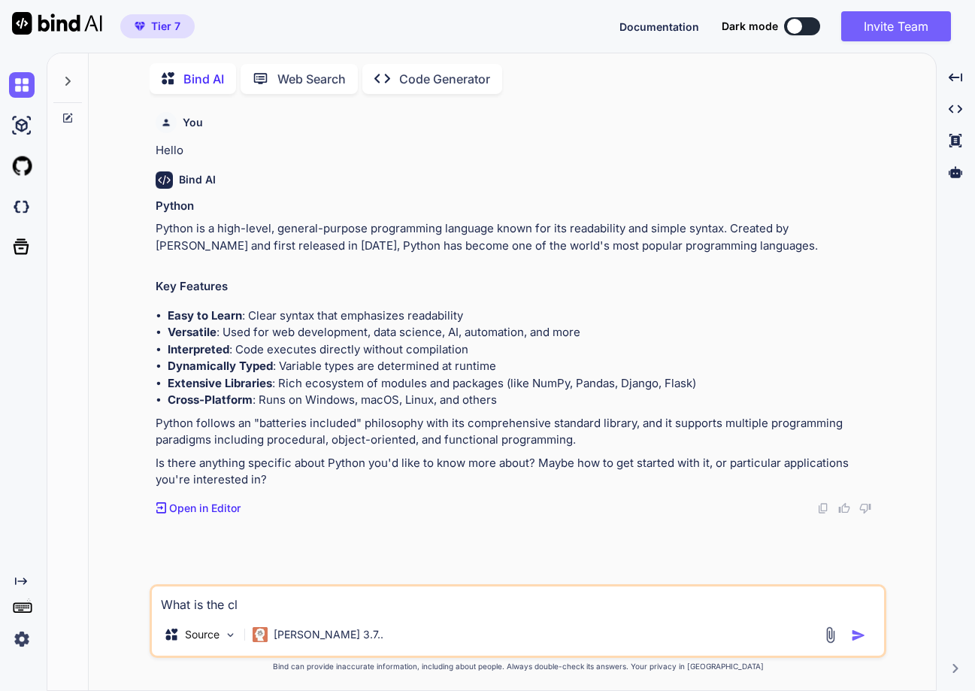
type textarea "x"
type textarea "What is the clas"
type textarea "x"
type textarea "What is the class"
type textarea "x"
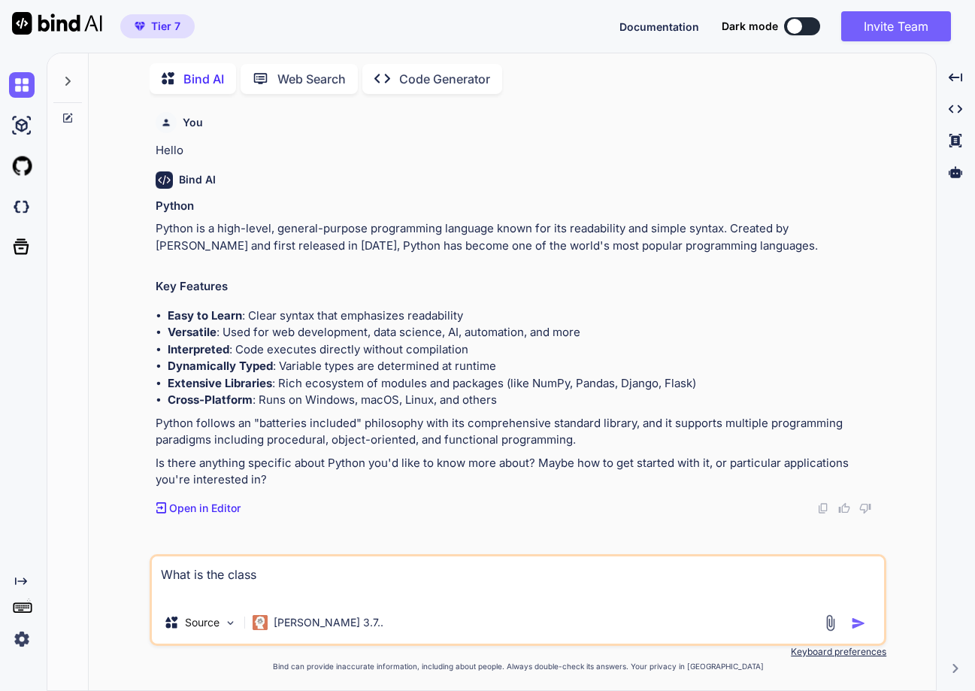
type textarea "What is the class"
click at [854, 617] on img "button" at bounding box center [858, 623] width 15 height 15
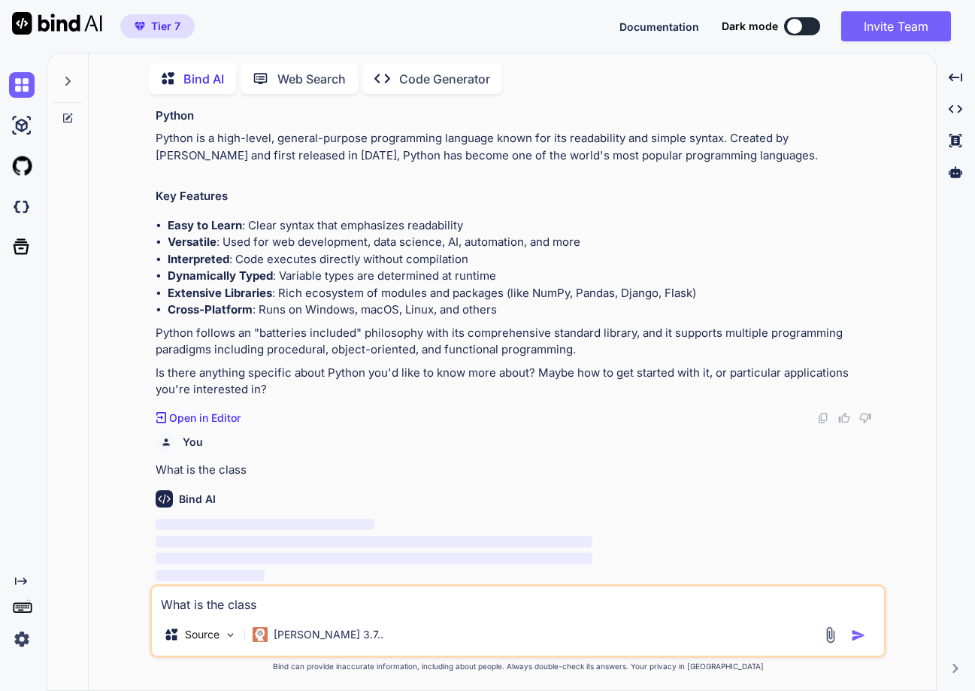
scroll to position [90, 0]
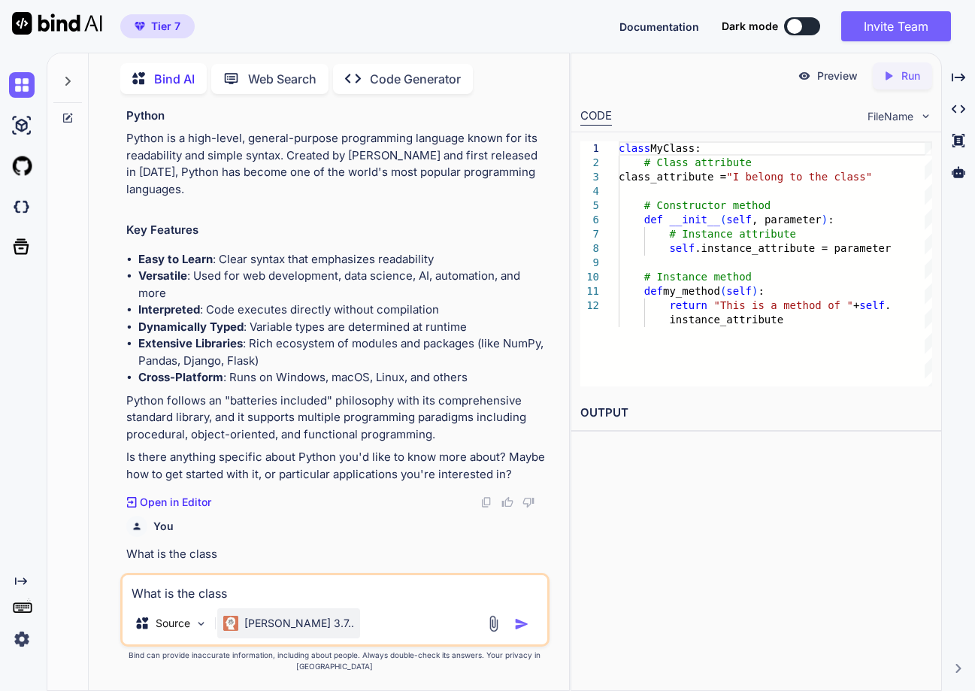
click at [299, 627] on p "[PERSON_NAME] 3.7.." at bounding box center [299, 623] width 110 height 15
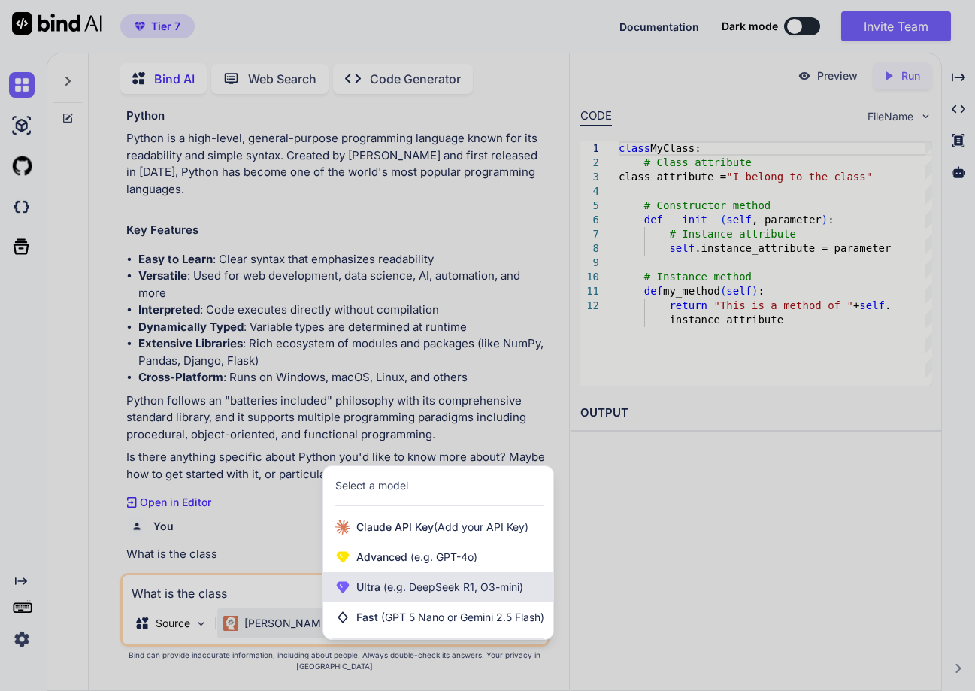
click at [441, 590] on div "Ultra (e.g. DeepSeek R1, O3-mini)" at bounding box center [438, 587] width 230 height 30
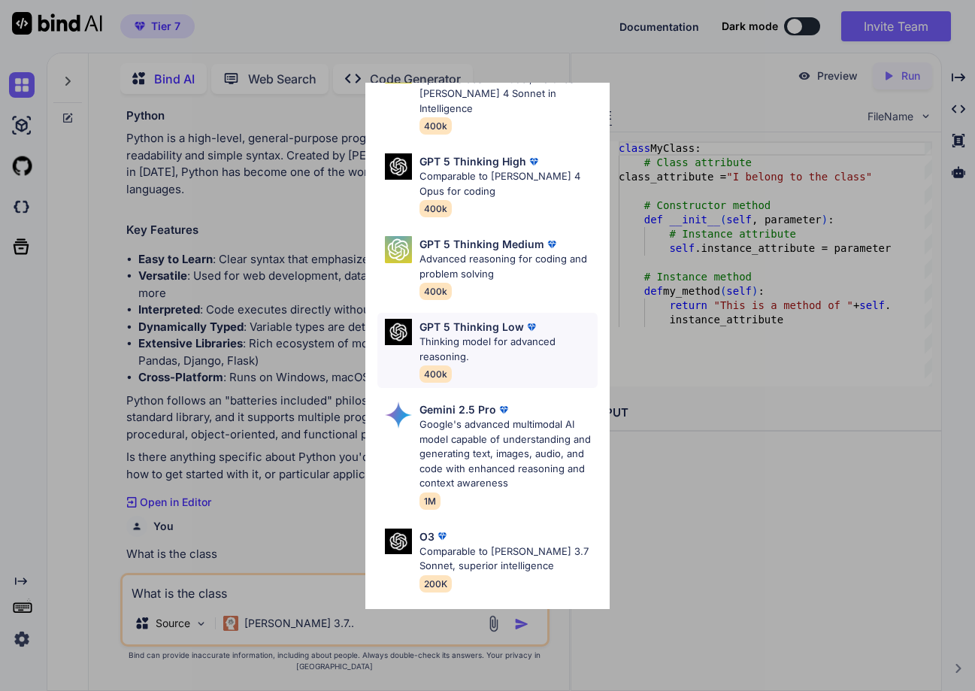
scroll to position [226, 0]
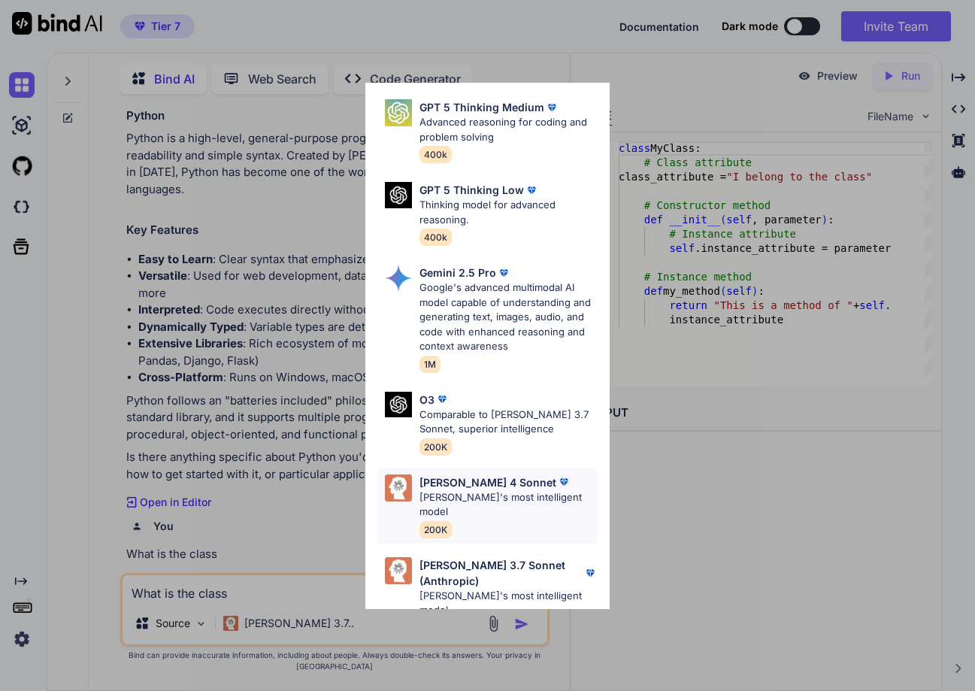
click at [468, 490] on p "[PERSON_NAME]'s most intelligent model" at bounding box center [507, 504] width 177 height 29
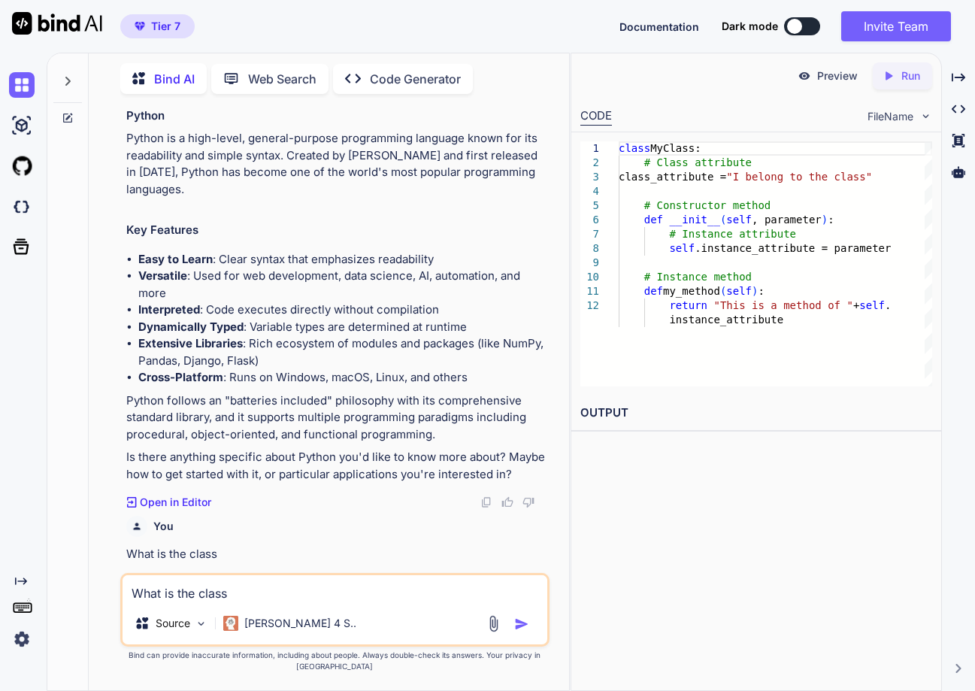
click at [310, 602] on textarea "What is the class" at bounding box center [335, 588] width 425 height 27
type textarea "Hello"
click at [521, 631] on img "button" at bounding box center [521, 623] width 15 height 15
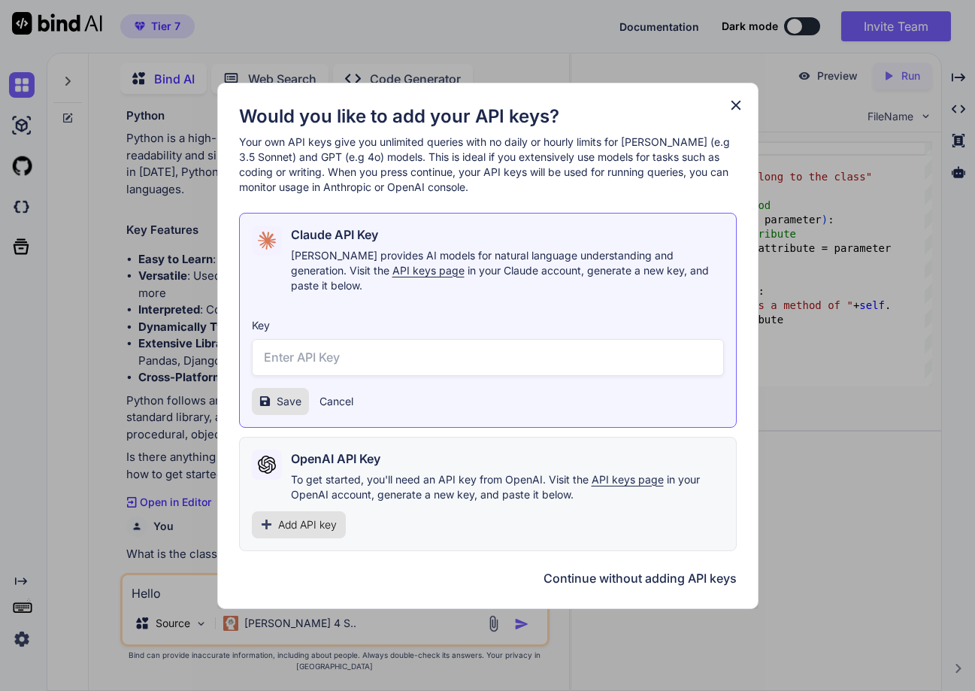
click at [347, 400] on button "Cancel" at bounding box center [336, 401] width 34 height 15
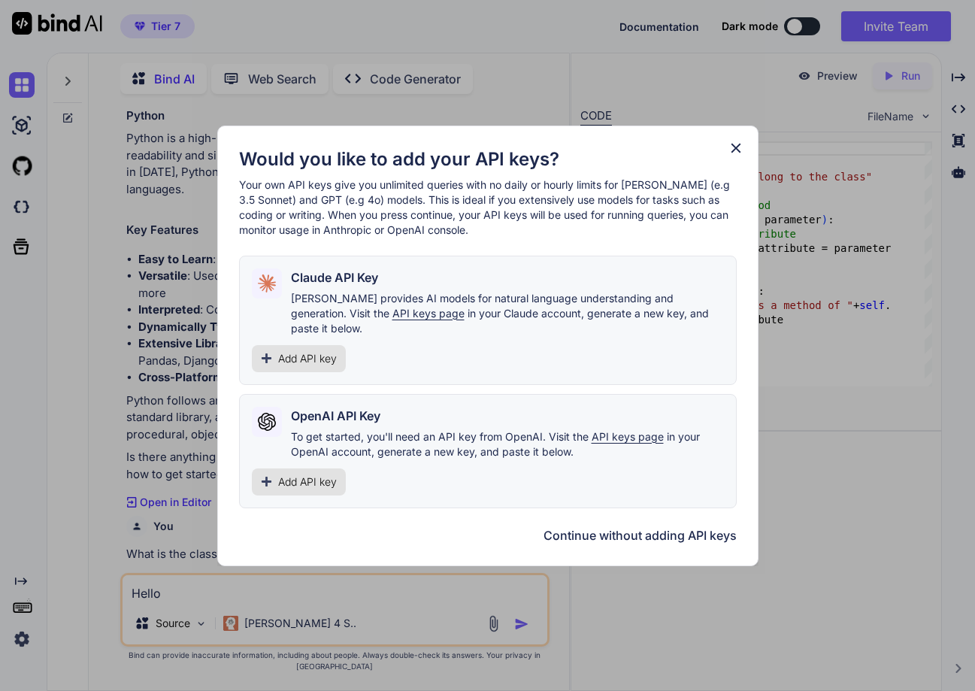
click at [744, 153] on div "Would you like to add your API keys? Your own API keys give you unlimited queri…" at bounding box center [487, 346] width 541 height 440
click at [731, 154] on icon at bounding box center [736, 148] width 17 height 17
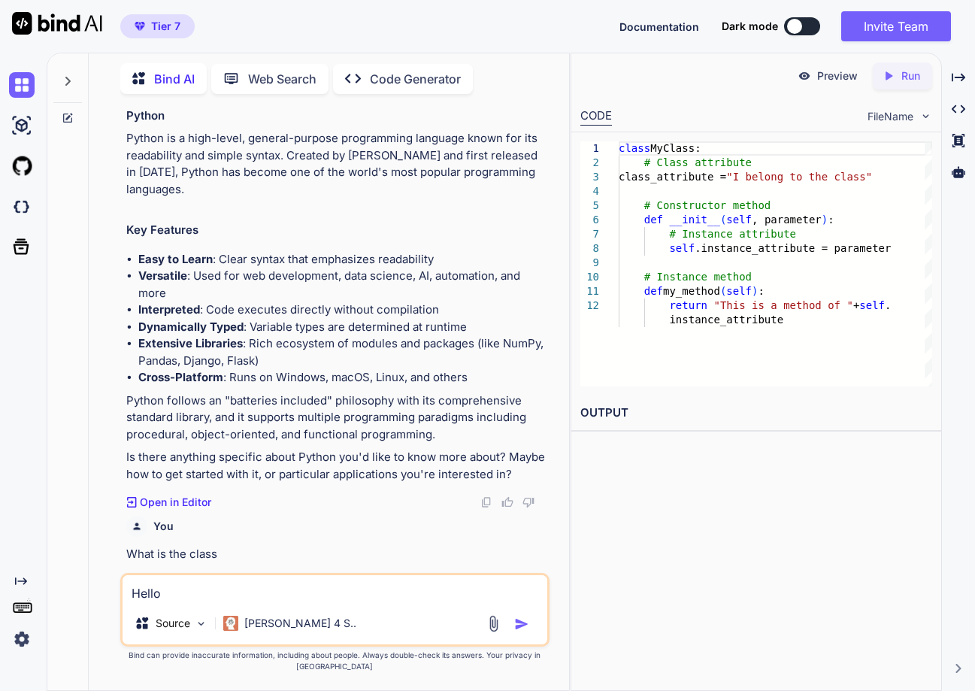
click at [14, 641] on img at bounding box center [22, 639] width 26 height 26
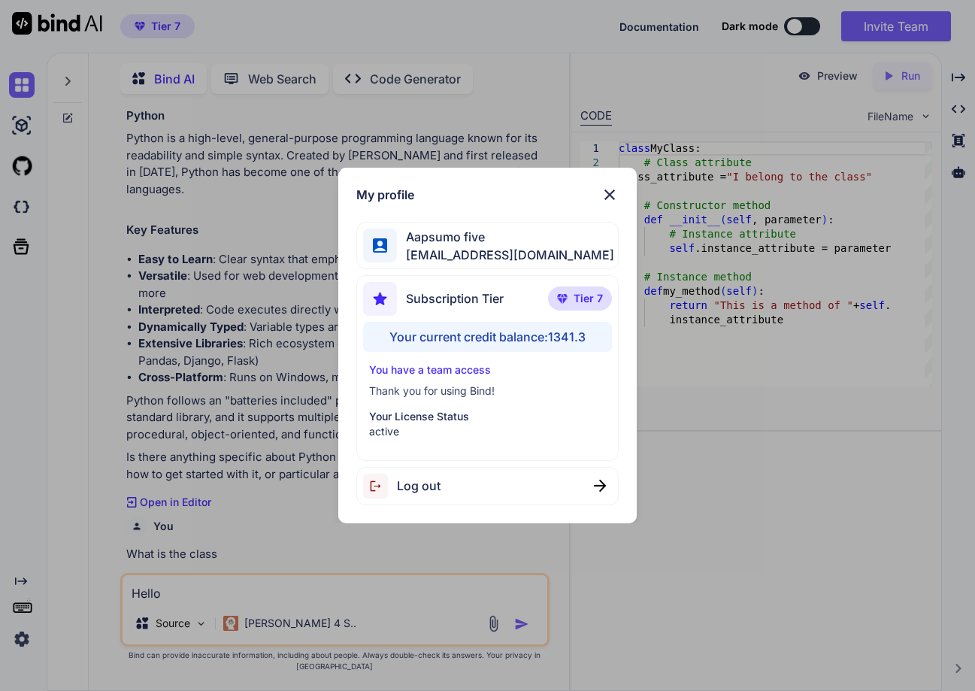
click at [469, 487] on div "Log out" at bounding box center [487, 486] width 262 height 38
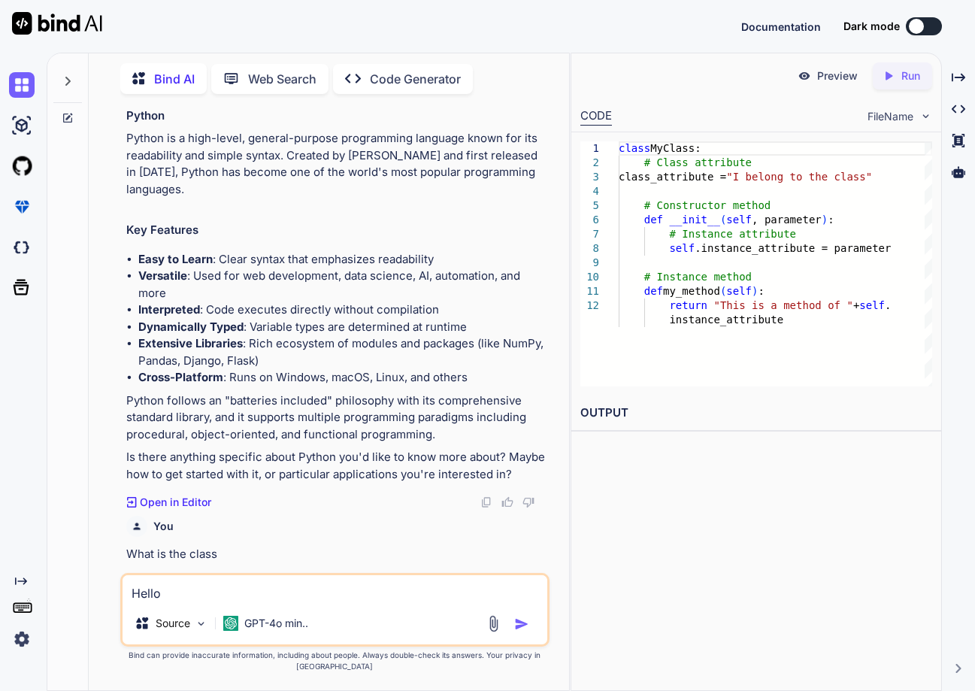
scroll to position [0, 0]
